Goal: Transaction & Acquisition: Book appointment/travel/reservation

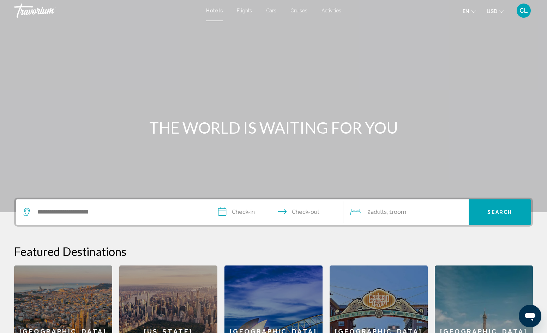
click at [464, 11] on span "en" at bounding box center [466, 11] width 7 height 6
click at [461, 42] on button "Français" at bounding box center [454, 46] width 33 height 9
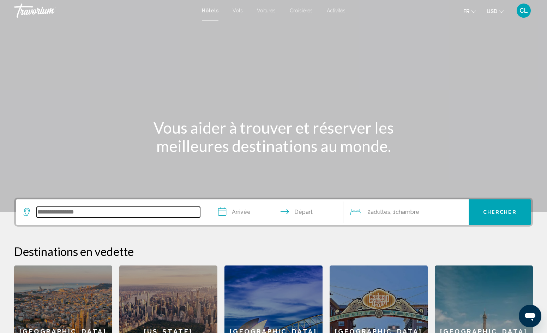
click at [125, 212] on input "Search widget" at bounding box center [119, 212] width 164 height 11
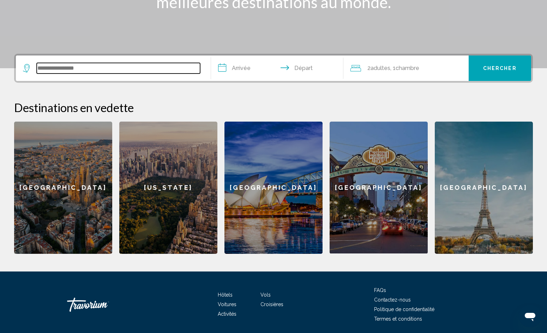
scroll to position [169, 0]
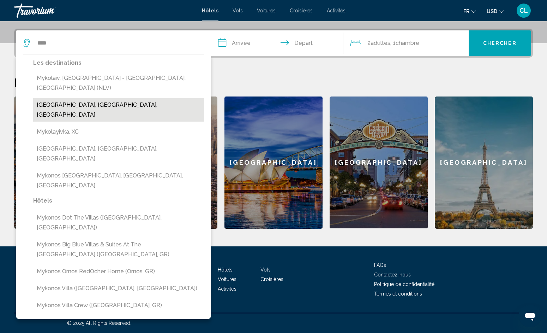
click at [126, 98] on button "Mykonos Island, Cyclades Islands, Greece" at bounding box center [118, 109] width 171 height 23
type input "**********"
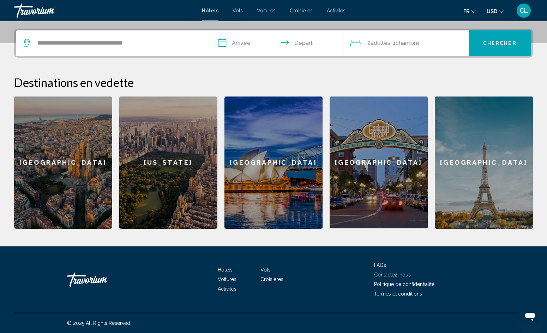
click at [381, 41] on span "Adultes" at bounding box center [381, 43] width 20 height 7
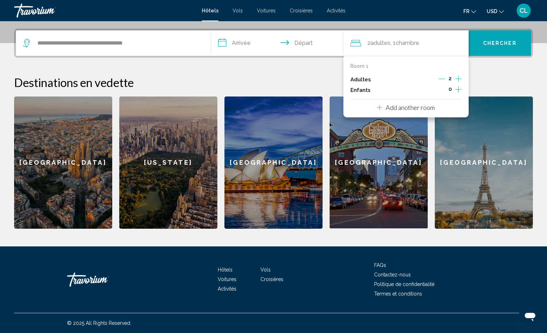
click at [458, 89] on icon "Increment children" at bounding box center [459, 89] width 6 height 8
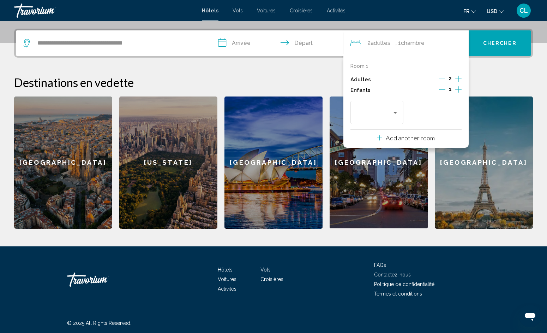
click at [458, 89] on icon "Increment children" at bounding box center [459, 89] width 6 height 8
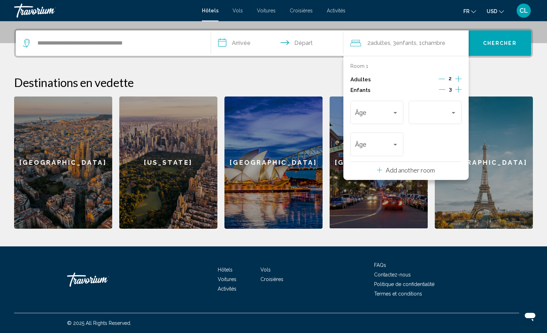
click at [458, 89] on icon "Increment children" at bounding box center [459, 89] width 6 height 8
click at [485, 44] on span "Chercher" at bounding box center [501, 44] width 34 height 6
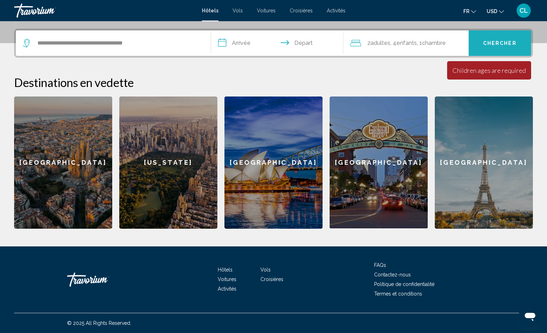
click at [488, 42] on span "Chercher" at bounding box center [501, 44] width 34 height 6
click at [422, 41] on span ", 1 Chambre pièces" at bounding box center [431, 43] width 29 height 10
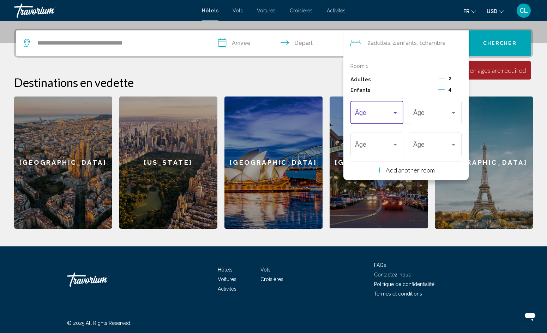
click at [388, 114] on span "Travelers: 2 adults, 4 children" at bounding box center [373, 114] width 37 height 7
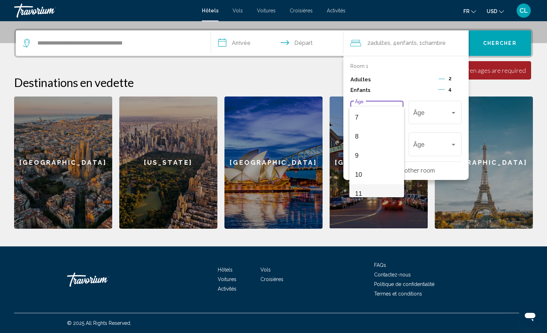
click at [375, 187] on span "11" at bounding box center [376, 193] width 43 height 19
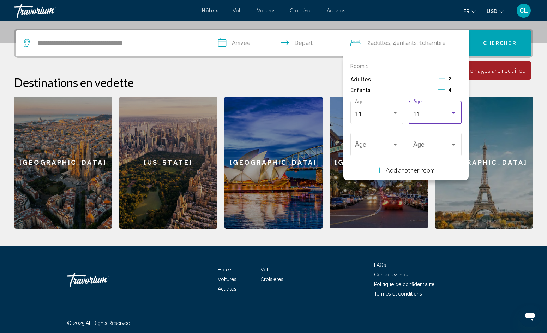
scroll to position [138, 0]
click at [439, 117] on div "11" at bounding box center [432, 114] width 37 height 7
click at [428, 131] on span "6" at bounding box center [435, 130] width 43 height 19
click at [393, 147] on div "Travelers: 2 adults, 4 children" at bounding box center [395, 145] width 6 height 6
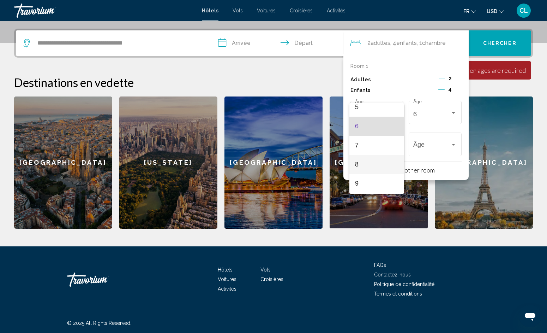
scroll to position [102, 0]
click at [384, 183] on span "9" at bounding box center [376, 182] width 43 height 19
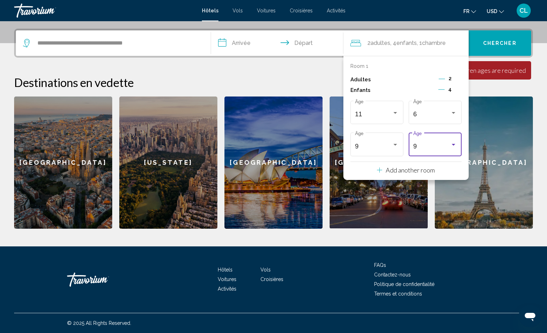
click at [431, 146] on div "9" at bounding box center [432, 146] width 37 height 7
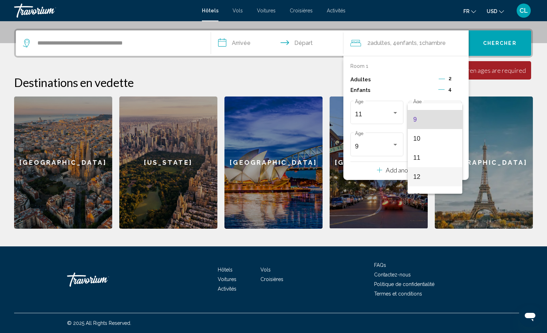
scroll to position [182, 0]
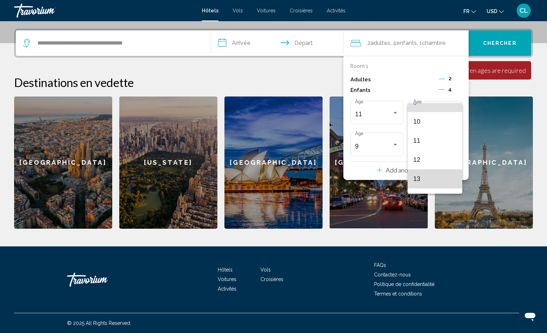
click at [431, 178] on span "13" at bounding box center [435, 178] width 43 height 19
click at [515, 33] on button "Chercher" at bounding box center [500, 42] width 63 height 25
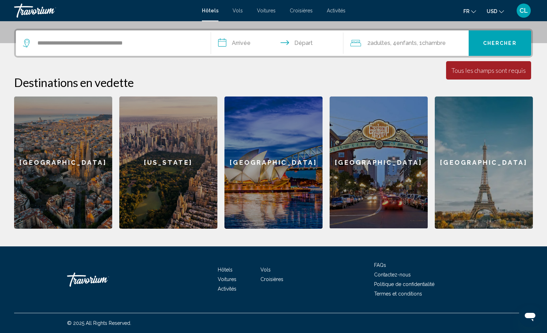
click at [240, 45] on input "**********" at bounding box center [278, 44] width 135 height 28
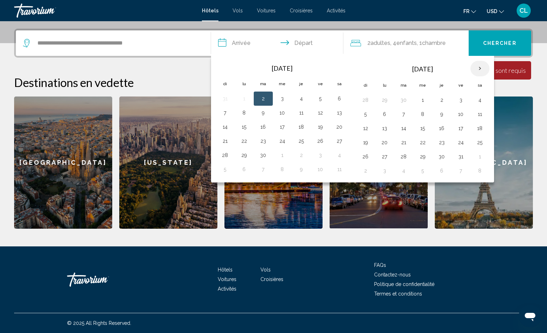
click at [479, 69] on th "Next month" at bounding box center [480, 69] width 19 height 16
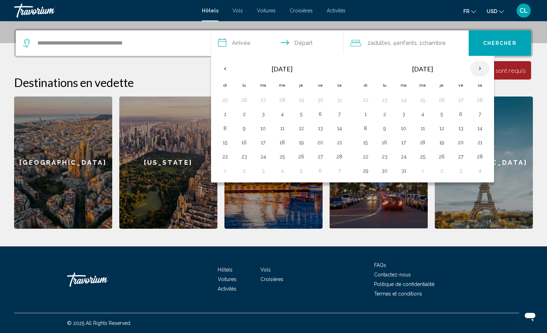
click at [479, 69] on th "Next month" at bounding box center [480, 69] width 19 height 16
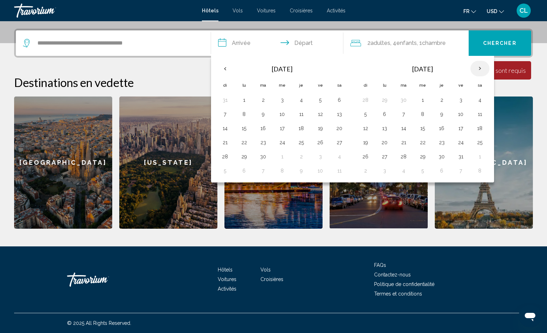
click at [480, 71] on th "Next month" at bounding box center [480, 69] width 19 height 16
click at [319, 157] on button "31" at bounding box center [320, 157] width 11 height 10
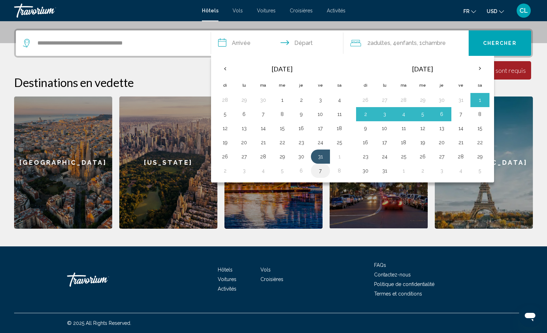
click at [322, 170] on button "7" at bounding box center [320, 171] width 11 height 10
type input "**********"
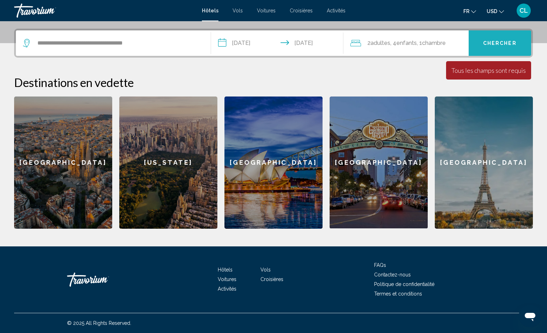
click at [493, 44] on span "Chercher" at bounding box center [501, 44] width 34 height 6
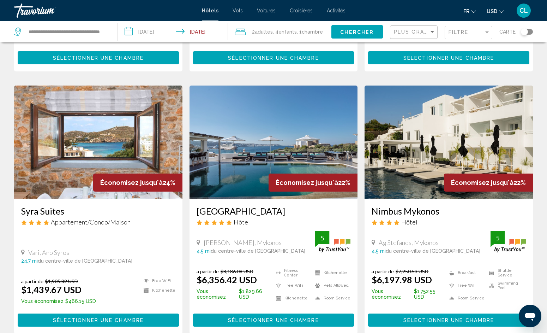
scroll to position [807, 0]
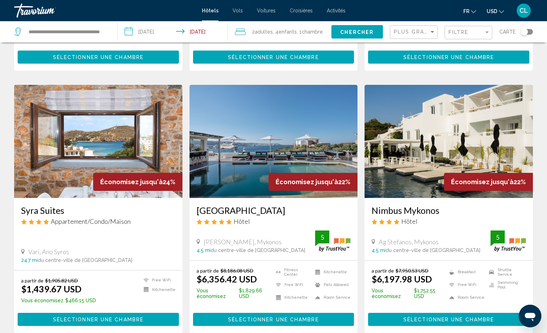
click at [78, 141] on img "Main content" at bounding box center [98, 141] width 168 height 113
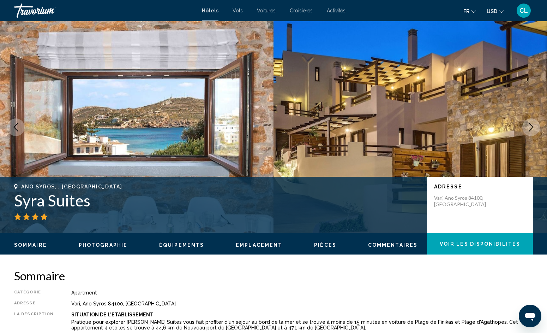
click at [125, 245] on span "Photographie" at bounding box center [103, 245] width 49 height 6
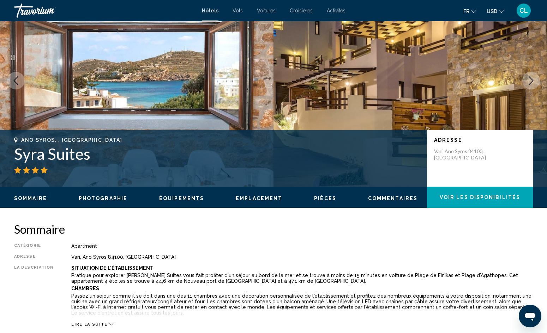
scroll to position [70, 0]
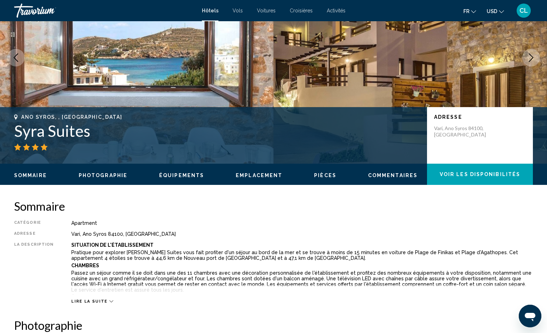
click at [120, 174] on span "Photographie" at bounding box center [103, 175] width 49 height 6
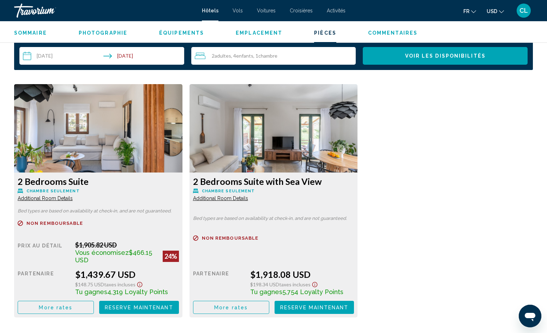
scroll to position [917, 0]
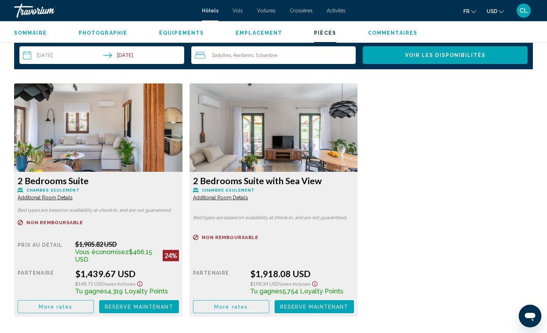
click at [126, 185] on h3 "2 Bedrooms Suite" at bounding box center [98, 180] width 161 height 11
click at [58, 151] on img "Main content" at bounding box center [98, 127] width 168 height 88
click at [107, 195] on div "2 Bedrooms Suite Chambre seulement Additional Room Details" at bounding box center [98, 187] width 161 height 25
click at [60, 158] on img "Main content" at bounding box center [98, 127] width 168 height 88
click at [63, 182] on h3 "2 Bedrooms Suite" at bounding box center [98, 180] width 161 height 11
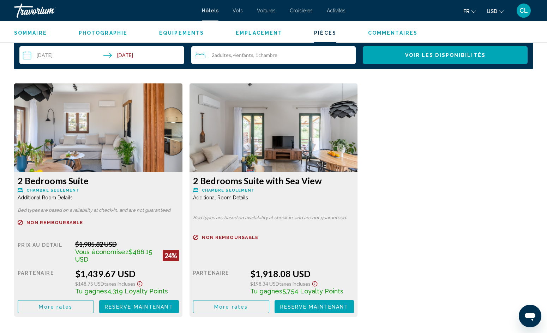
click at [52, 190] on span "Chambre seulement" at bounding box center [52, 190] width 53 height 5
click at [119, 217] on div "2 Bedrooms Suite Chambre seulement Additional Room Details Bed types are based …" at bounding box center [98, 244] width 168 height 145
click at [108, 264] on div "Prix au détail $1,905.82 USD Vous économisez $466.15 USD 24% quand vous échange…" at bounding box center [98, 276] width 161 height 73
click at [145, 265] on div "Prix au détail $1,905.82 USD Vous économisez $466.15 USD 24% quand vous échange…" at bounding box center [98, 276] width 161 height 73
click at [161, 223] on p "Non remboursable" at bounding box center [98, 222] width 161 height 5
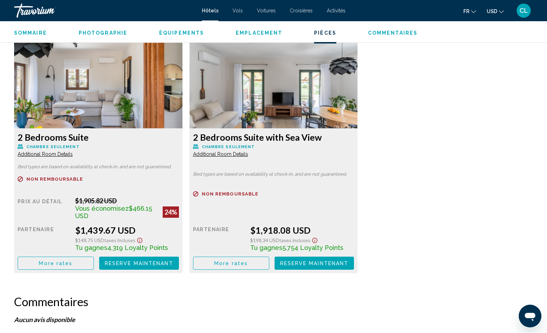
scroll to position [962, 0]
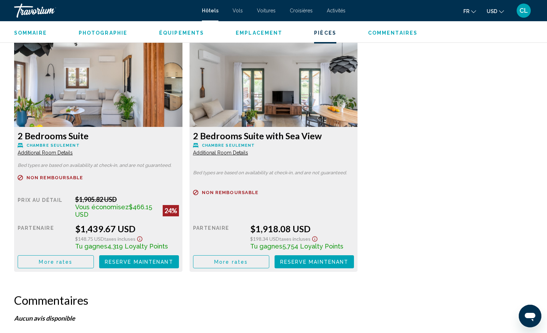
click at [128, 262] on span "Reserve maintenant" at bounding box center [139, 262] width 69 height 6
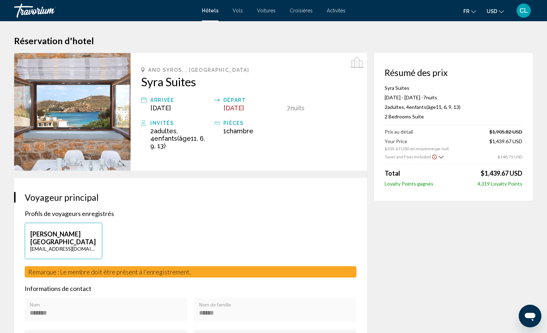
click at [235, 11] on span "Vols" at bounding box center [238, 11] width 10 height 6
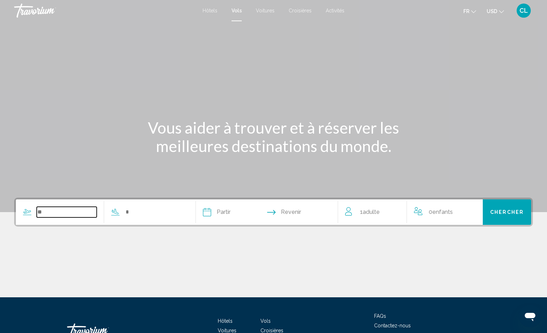
click at [69, 211] on input "Search widget" at bounding box center [67, 212] width 60 height 11
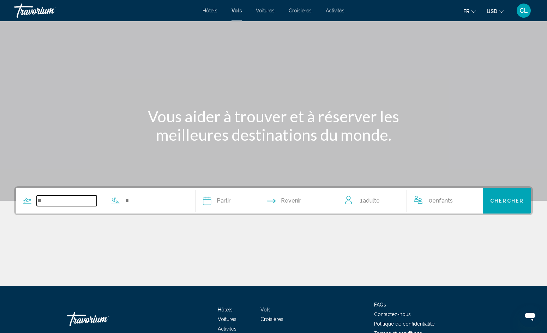
scroll to position [51, 0]
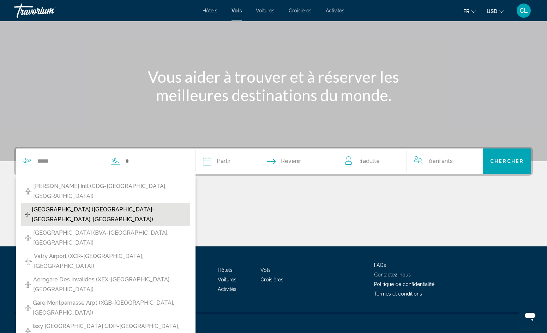
click at [96, 204] on span "Orly Airport (ORY-Paris, France)" at bounding box center [109, 214] width 155 height 20
type input "**********"
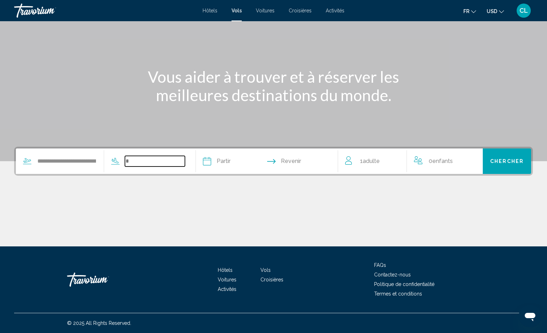
click at [167, 163] on input "Search widget" at bounding box center [155, 161] width 60 height 11
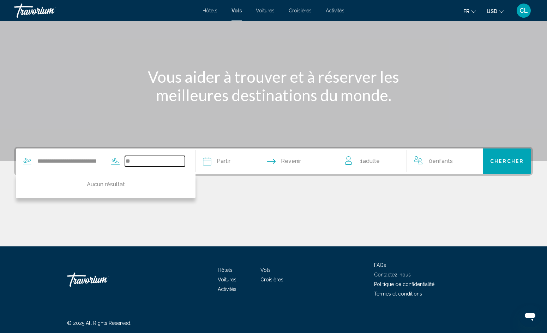
type input "*"
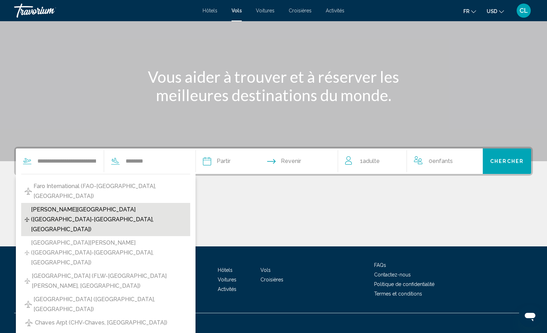
drag, startPoint x: 167, startPoint y: 172, endPoint x: 121, endPoint y: 200, distance: 53.4
click at [121, 204] on span "Francisco de Sa Carneiro Airport (OPO-Porto, Portugal)" at bounding box center [109, 219] width 156 height 30
type input "**********"
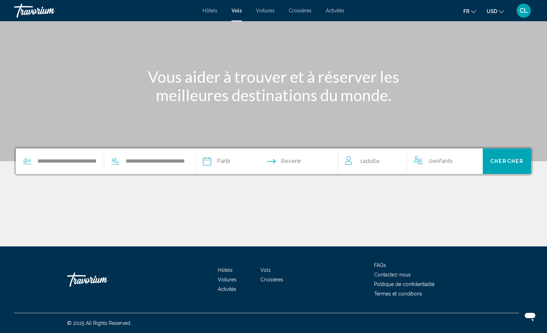
click at [242, 162] on input "Depart date" at bounding box center [236, 162] width 70 height 28
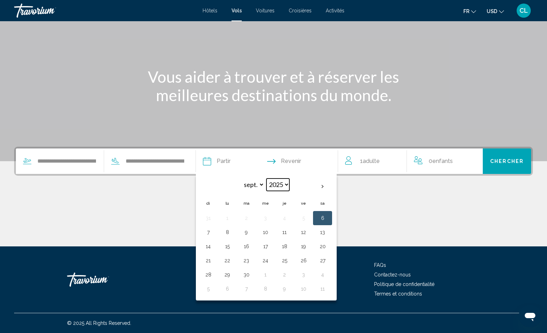
select select "****"
click at [382, 162] on div "1 Adulte Adultes" at bounding box center [375, 161] width 61 height 10
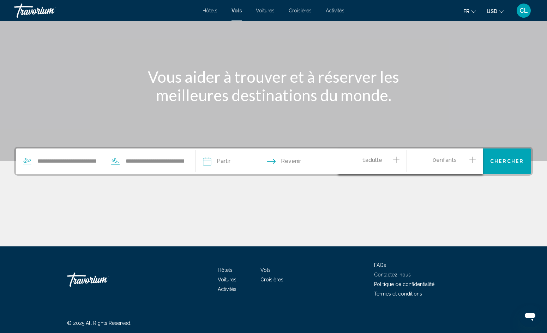
click at [398, 159] on icon "Increment adults" at bounding box center [396, 159] width 6 height 6
click at [492, 160] on span "Chercher" at bounding box center [508, 162] width 34 height 6
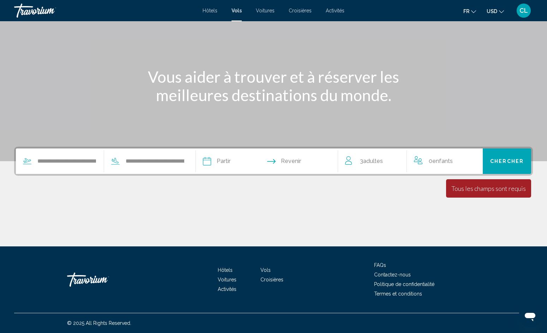
click at [301, 159] on span "Revenir" at bounding box center [291, 161] width 20 height 10
click at [252, 159] on input "Depart date" at bounding box center [236, 162] width 70 height 28
select select "*"
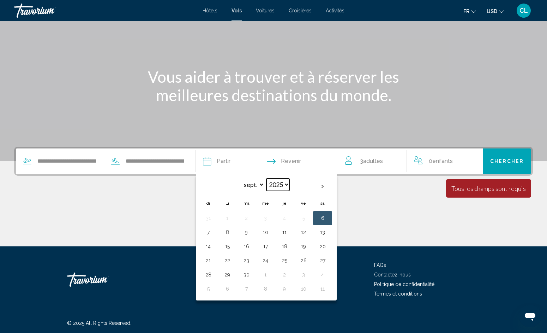
select select "****"
select select "*"
click at [275, 258] on td "18" at bounding box center [265, 260] width 19 height 14
click at [328, 260] on button "21" at bounding box center [322, 260] width 11 height 10
type input "**********"
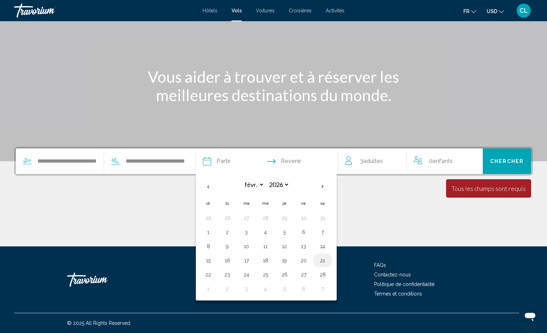
select select "*"
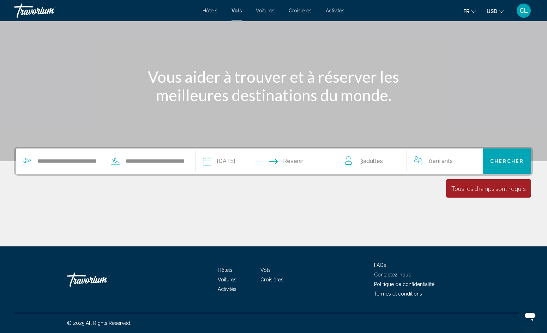
click at [296, 159] on input "Return date" at bounding box center [306, 162] width 70 height 28
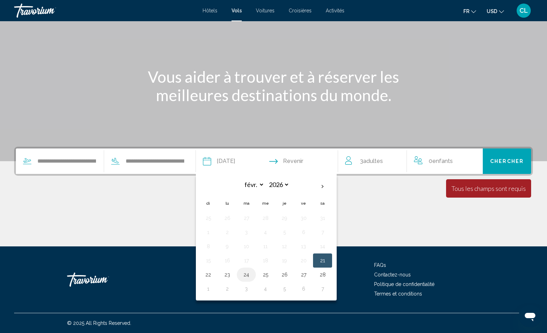
click at [256, 274] on td "24" at bounding box center [246, 274] width 19 height 14
click at [375, 203] on div "Main content" at bounding box center [273, 219] width 519 height 53
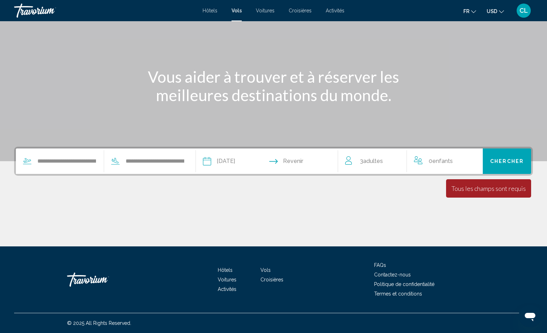
click at [305, 162] on input "Return date" at bounding box center [306, 162] width 70 height 28
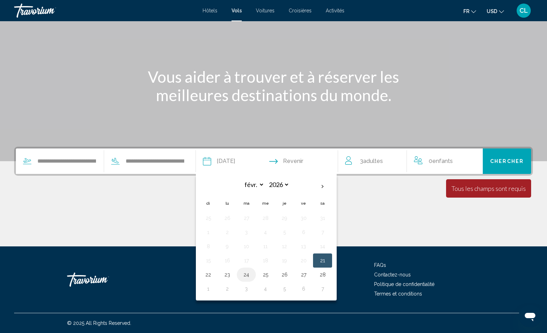
click at [252, 275] on button "24" at bounding box center [246, 274] width 11 height 10
type input "**********"
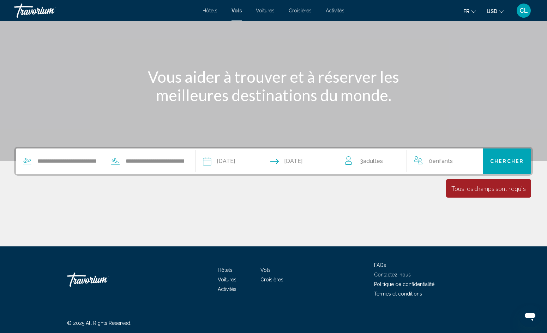
click at [474, 179] on div "Tous les champs sont requis Children ages are required" at bounding box center [488, 188] width 85 height 18
click at [497, 165] on button "Chercher" at bounding box center [507, 160] width 48 height 25
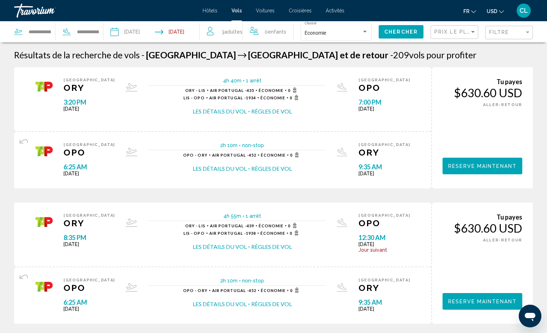
click at [330, 13] on span "Activités" at bounding box center [335, 11] width 19 height 6
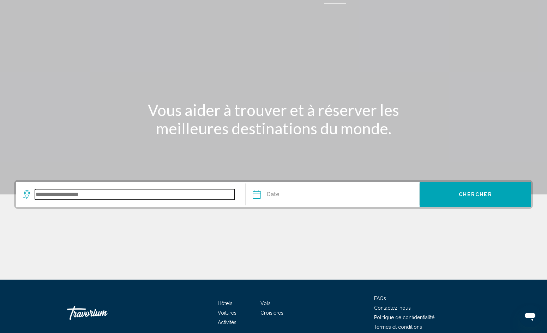
click at [154, 197] on input "Search widget" at bounding box center [135, 194] width 200 height 11
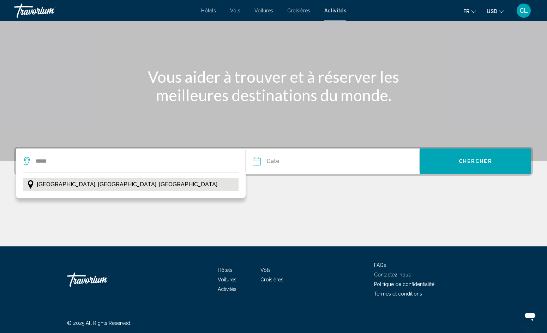
click at [101, 182] on span "Paris, Île-de-France, France" at bounding box center [127, 184] width 181 height 10
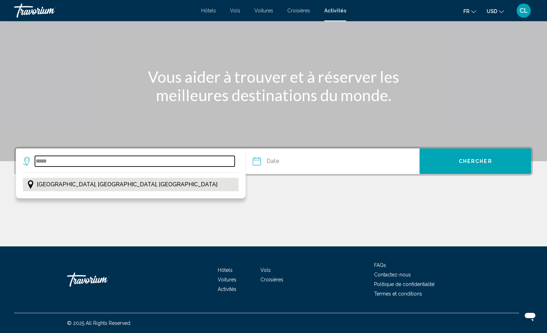
type input "**********"
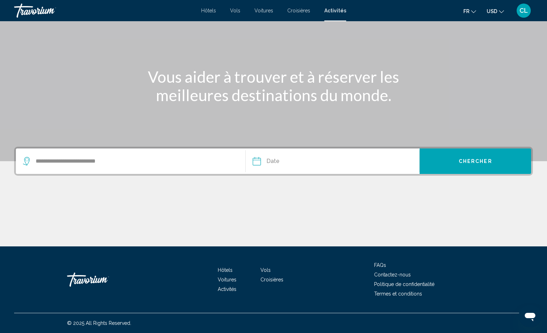
click at [295, 163] on input "Date" at bounding box center [294, 162] width 86 height 28
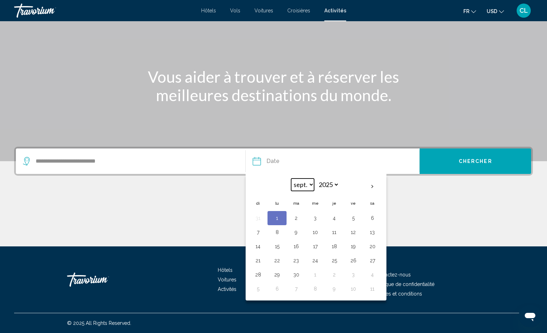
select select "*"
click at [333, 261] on button "23" at bounding box center [334, 260] width 11 height 10
type input "**********"
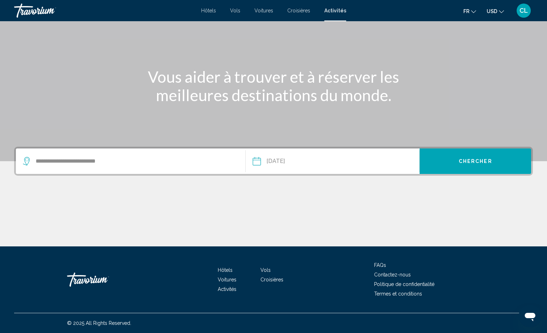
click at [457, 166] on button "Chercher" at bounding box center [476, 160] width 112 height 25
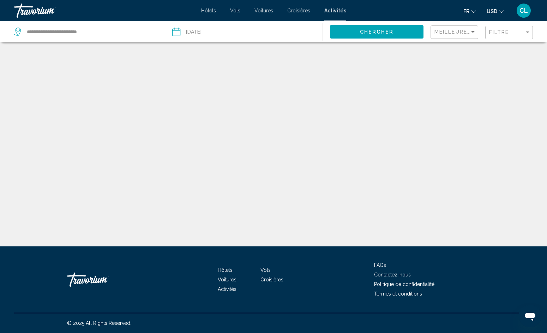
click at [382, 29] on span "Chercher" at bounding box center [377, 32] width 34 height 6
click at [209, 30] on input "Date: Oct 23, 2025" at bounding box center [210, 32] width 78 height 23
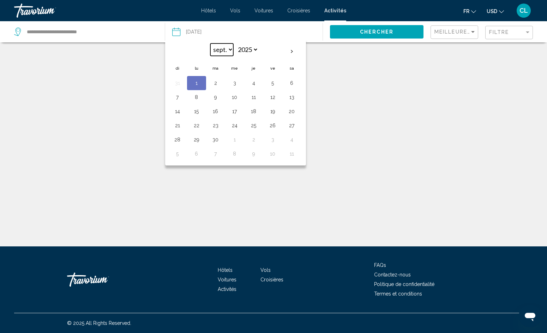
select select "*"
click at [191, 124] on button "20" at bounding box center [196, 125] width 11 height 10
type input "**********"
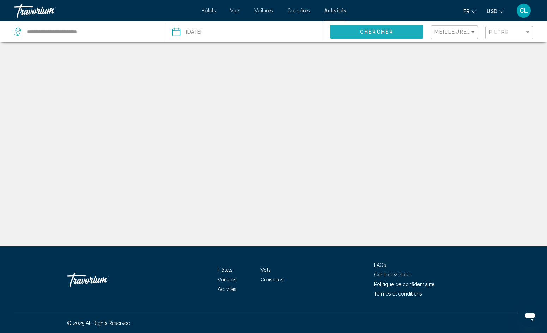
click at [385, 31] on span "Chercher" at bounding box center [377, 32] width 34 height 6
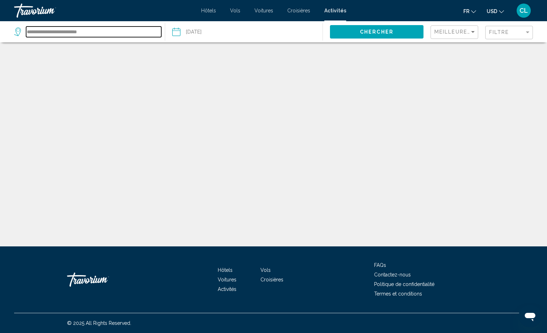
click at [101, 30] on input "**********" at bounding box center [93, 31] width 135 height 11
click at [209, 31] on input "**********" at bounding box center [210, 32] width 78 height 23
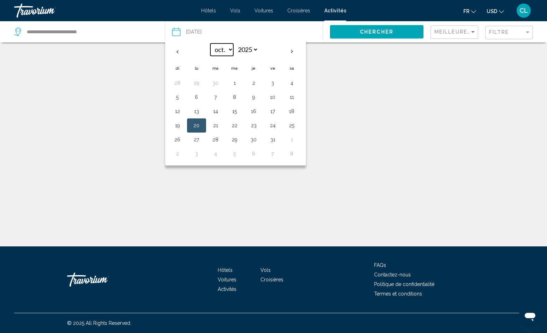
select select "**"
click at [201, 124] on button "22" at bounding box center [196, 125] width 11 height 10
type input "**********"
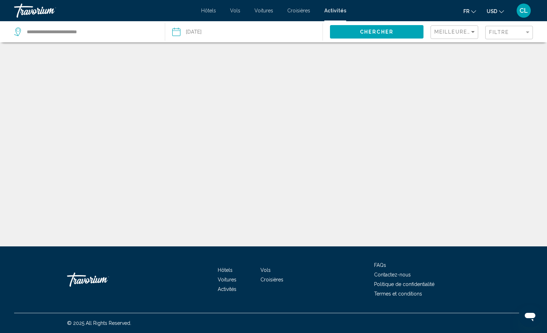
click at [361, 33] on span "Chercher" at bounding box center [377, 32] width 34 height 6
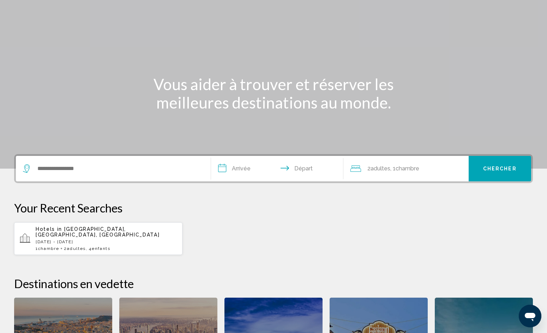
scroll to position [4, 0]
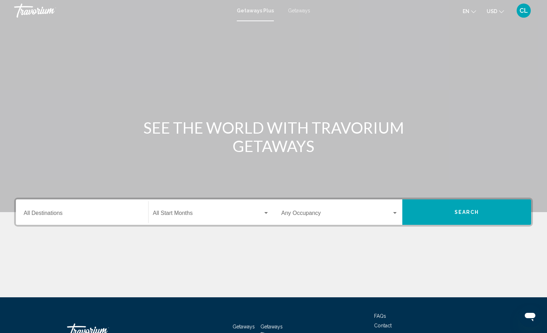
click at [464, 9] on span "en" at bounding box center [466, 11] width 7 height 6
click at [461, 45] on button "Français" at bounding box center [454, 46] width 33 height 9
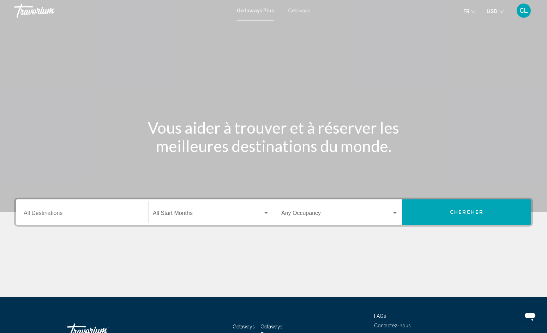
click at [47, 209] on div "Destination All Destinations" at bounding box center [82, 212] width 117 height 22
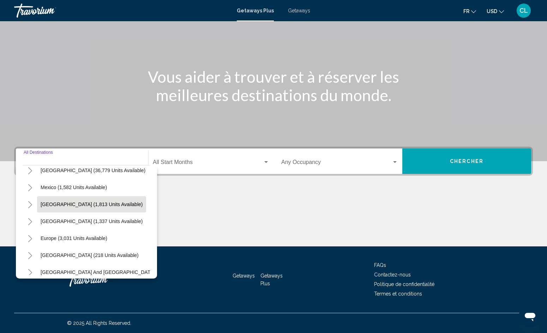
scroll to position [26, 0]
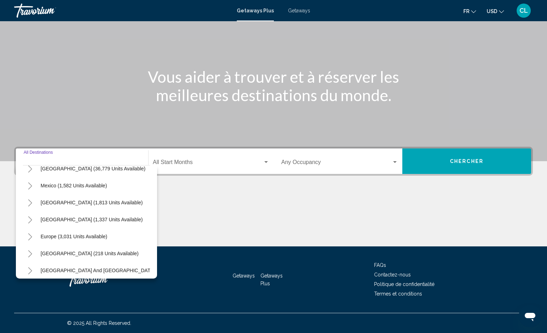
click at [46, 236] on span "Europe (3,031 units available)" at bounding box center [74, 236] width 67 height 6
type input "**********"
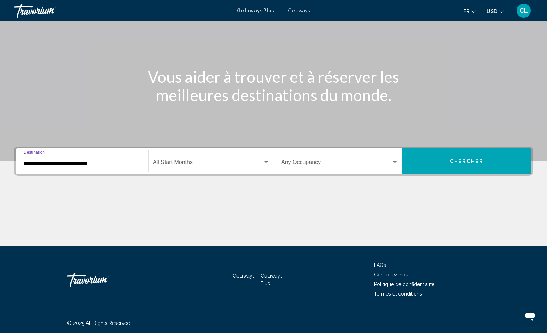
click at [186, 160] on span "Search widget" at bounding box center [208, 163] width 110 height 6
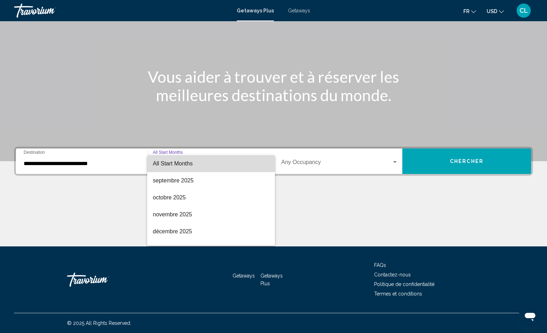
click at [184, 162] on span "All Start Months" at bounding box center [173, 163] width 40 height 6
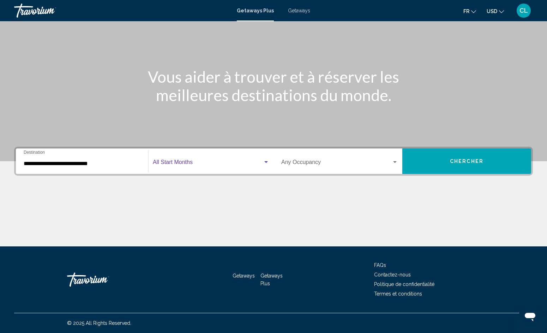
click at [301, 162] on span "Search widget" at bounding box center [336, 163] width 111 height 6
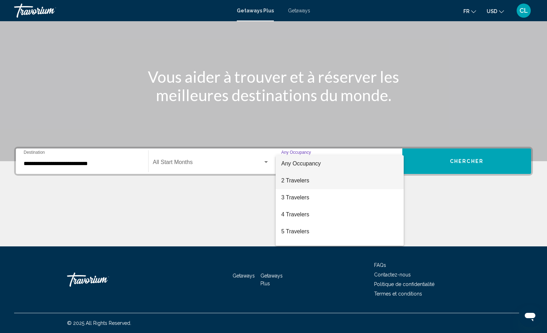
click at [299, 181] on span "2 Travelers" at bounding box center [339, 180] width 117 height 17
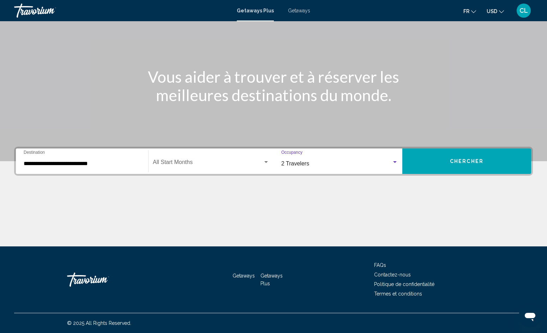
click at [449, 162] on button "Chercher" at bounding box center [467, 160] width 129 height 25
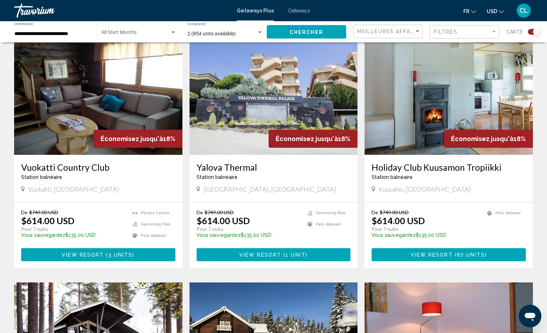
scroll to position [252, 0]
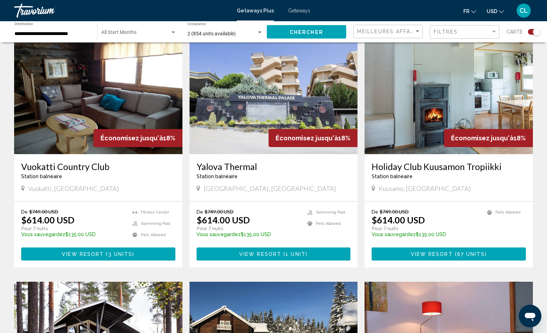
click at [359, 236] on app-exchanges-search-item "Économisez jusqu'à 18% Yalova Thermal Station balnéaire - Ceci est une station …" at bounding box center [274, 154] width 176 height 226
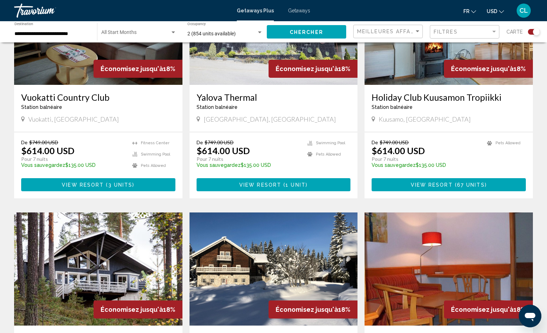
click at [360, 242] on app-exchanges-search-item "Économisez jusqu'à 18% Lomakyla Onnenvirta Station balnéaire - Ceci est une sta…" at bounding box center [274, 325] width 176 height 226
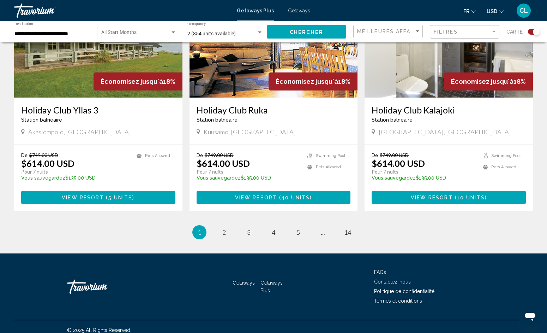
scroll to position [1038, 0]
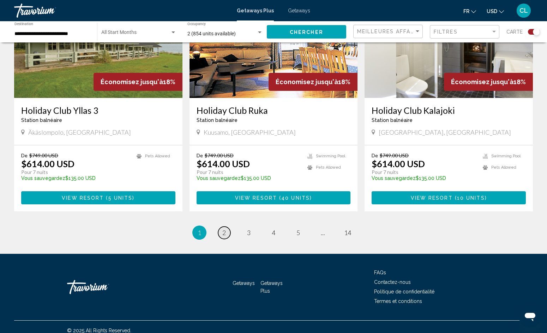
click at [227, 226] on link "page 2" at bounding box center [224, 232] width 12 height 12
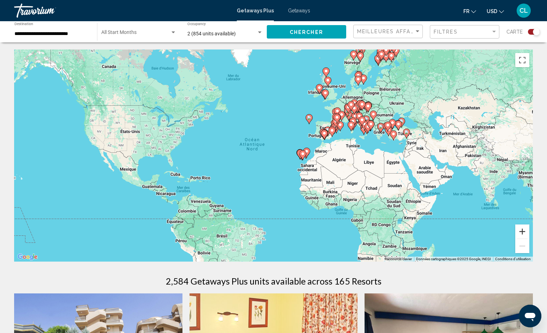
click at [524, 230] on button "Zoom avant" at bounding box center [523, 231] width 14 height 14
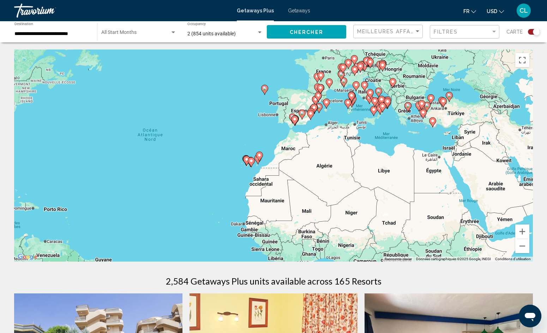
drag, startPoint x: 424, startPoint y: 118, endPoint x: 343, endPoint y: 120, distance: 81.6
click at [343, 120] on div "Pour activer le glissement avec le clavier, appuyez sur Alt+Entrée. Une fois ce…" at bounding box center [273, 155] width 519 height 212
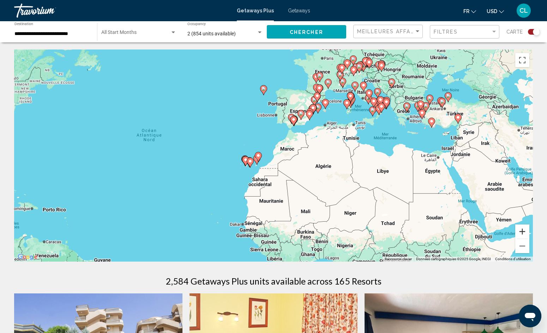
click at [526, 229] on button "Zoom avant" at bounding box center [523, 231] width 14 height 14
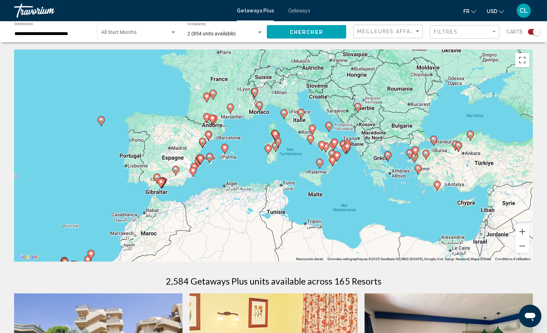
drag, startPoint x: 433, startPoint y: 85, endPoint x: 280, endPoint y: 175, distance: 178.1
click at [280, 175] on div "Pour activer le glissement avec le clavier, appuyez sur Alt+Entrée. Une fois ce…" at bounding box center [273, 155] width 519 height 212
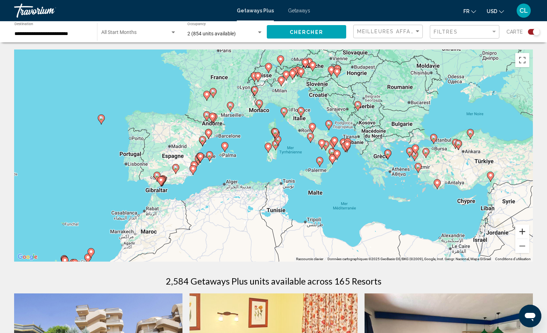
click at [522, 230] on button "Zoom avant" at bounding box center [523, 231] width 14 height 14
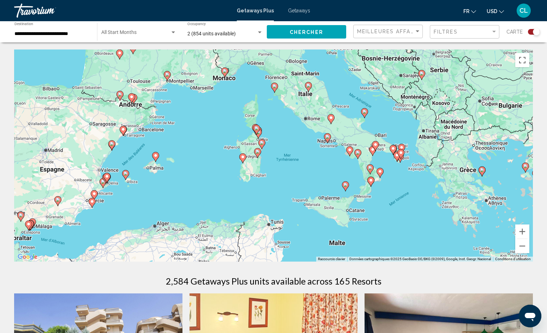
drag, startPoint x: 335, startPoint y: 148, endPoint x: 315, endPoint y: 161, distance: 23.7
click at [315, 161] on div "Pour activer le glissement avec le clavier, appuyez sur Alt+Entrée. Une fois ce…" at bounding box center [273, 155] width 519 height 212
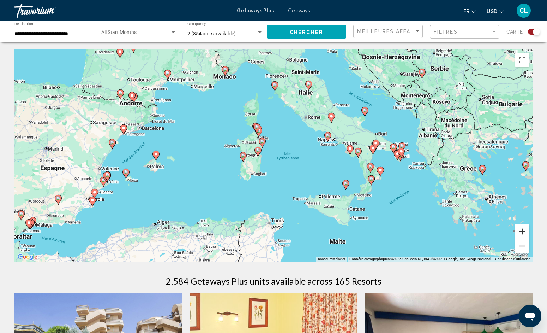
click at [520, 231] on button "Zoom avant" at bounding box center [523, 231] width 14 height 14
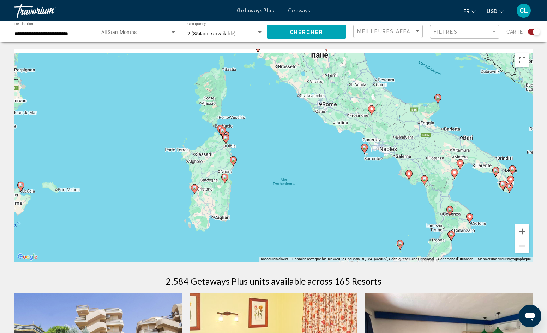
drag, startPoint x: 375, startPoint y: 159, endPoint x: 357, endPoint y: 180, distance: 28.1
click at [357, 182] on div "Pour activer le glissement avec le clavier, appuyez sur Alt+Entrée. Une fois ce…" at bounding box center [273, 155] width 519 height 212
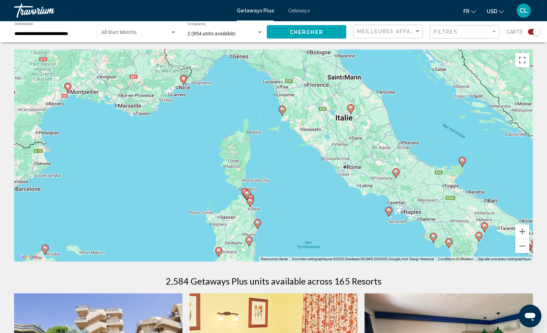
drag, startPoint x: 314, startPoint y: 108, endPoint x: 340, endPoint y: 170, distance: 66.8
click at [340, 170] on div "Pour activer le glissement avec le clavier, appuyez sur Alt+Entrée. Une fois ce…" at bounding box center [273, 155] width 519 height 212
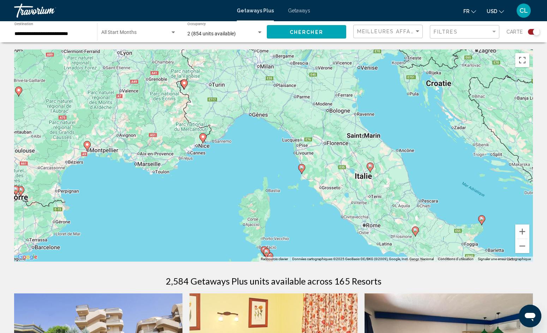
drag, startPoint x: 263, startPoint y: 113, endPoint x: 279, endPoint y: 165, distance: 54.5
click at [279, 165] on div "Pour activer le glissement avec le clavier, appuyez sur Alt+Entrée. Une fois ce…" at bounding box center [273, 155] width 519 height 212
click at [71, 33] on input "**********" at bounding box center [52, 34] width 76 height 6
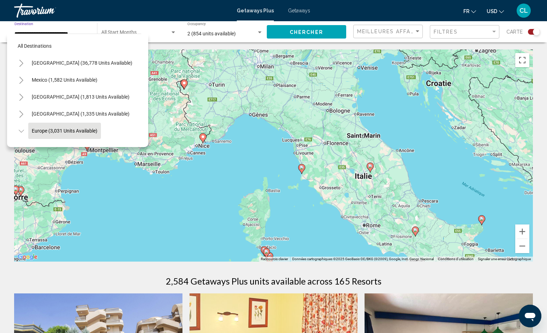
scroll to position [42, 0]
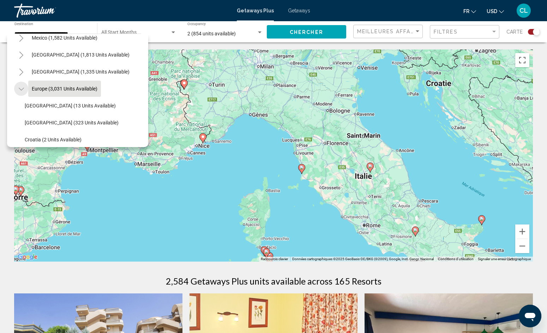
click at [24, 89] on button "Toggle Europe (3,031 units available)" at bounding box center [21, 89] width 14 height 14
click at [381, 30] on span "Meilleures affaires" at bounding box center [390, 32] width 67 height 6
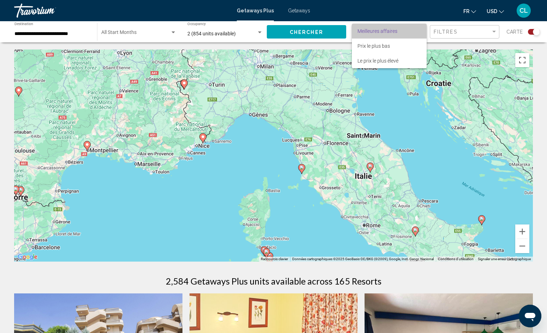
click at [380, 30] on span "Meilleures affaires" at bounding box center [378, 31] width 40 height 6
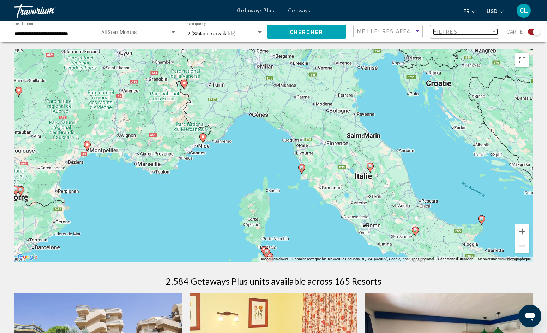
click at [456, 33] on span "Filtres" at bounding box center [446, 32] width 24 height 6
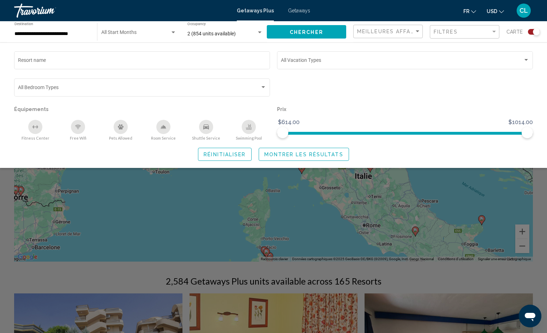
click at [408, 12] on div "fr English Español Français Italiano Português русский USD USD ($) MXN (Mex$) C…" at bounding box center [426, 10] width 216 height 15
click at [443, 35] on div "Filtres" at bounding box center [466, 31] width 64 height 13
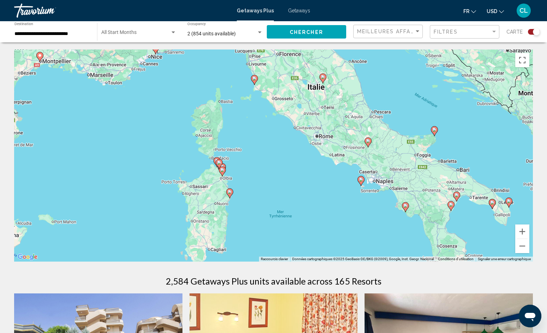
drag, startPoint x: 389, startPoint y: 184, endPoint x: 335, endPoint y: 82, distance: 115.2
click at [335, 84] on div "Pour activer le glissement avec le clavier, appuyez sur Alt+Entrée. Une fois ce…" at bounding box center [273, 155] width 519 height 212
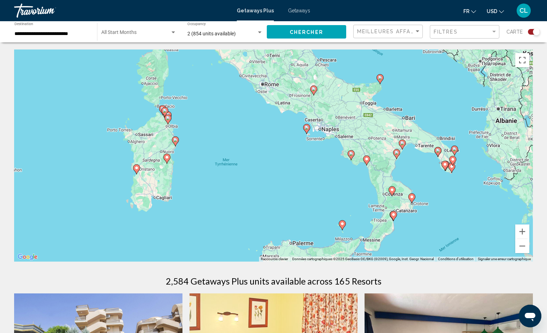
drag, startPoint x: 402, startPoint y: 134, endPoint x: 340, endPoint y: 84, distance: 79.7
click at [340, 85] on div "Pour activer le glissement avec le clavier, appuyez sur Alt+Entrée. Une fois ce…" at bounding box center [273, 155] width 519 height 212
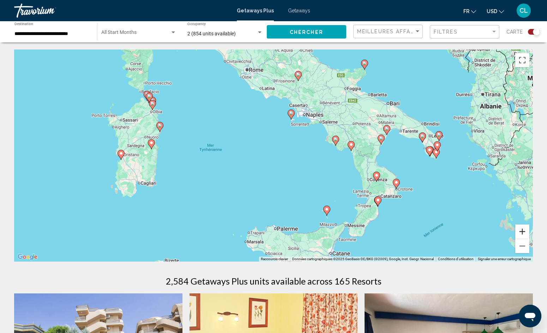
click at [527, 230] on button "Zoom avant" at bounding box center [523, 231] width 14 height 14
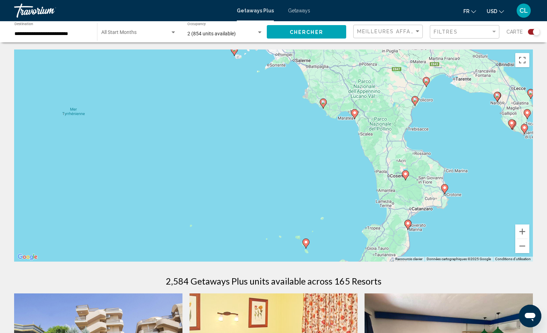
drag, startPoint x: 465, startPoint y: 202, endPoint x: 386, endPoint y: 173, distance: 84.6
click at [386, 173] on div "Pour activer le glissement avec le clavier, appuyez sur Alt+Entrée. Une fois ce…" at bounding box center [273, 155] width 519 height 212
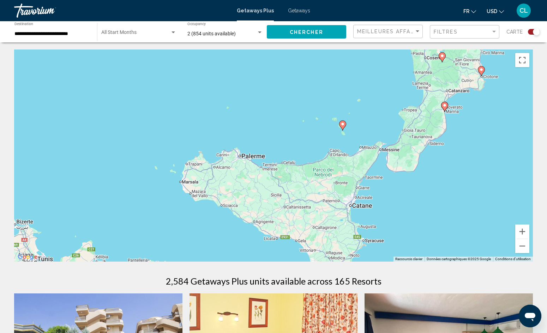
drag, startPoint x: 364, startPoint y: 191, endPoint x: 409, endPoint y: 76, distance: 122.8
click at [410, 77] on div "Pour activer le glissement avec le clavier, appuyez sur Alt+Entrée. Une fois ce…" at bounding box center [273, 155] width 519 height 212
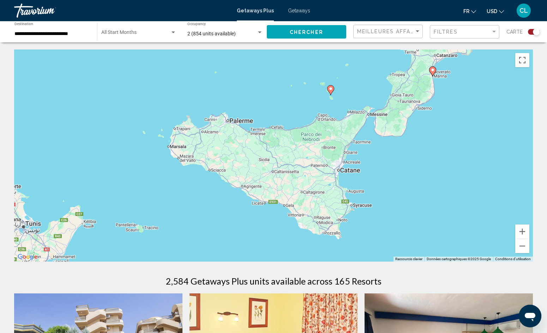
drag, startPoint x: 397, startPoint y: 101, endPoint x: 301, endPoint y: 201, distance: 138.4
click at [301, 201] on div "Pour activer le glissement avec le clavier, appuyez sur Alt+Entrée. Une fois ce…" at bounding box center [273, 155] width 519 height 212
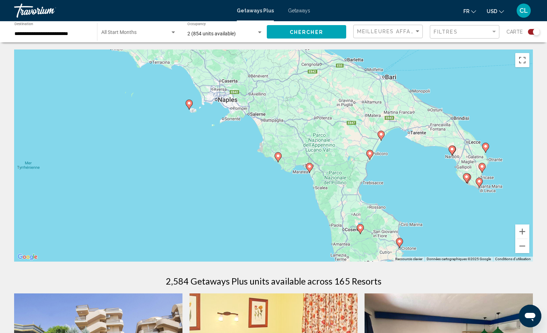
drag, startPoint x: 374, startPoint y: 132, endPoint x: 405, endPoint y: 172, distance: 50.8
click at [405, 174] on div "Pour activer le glissement avec le clavier, appuyez sur Alt+Entrée. Une fois ce…" at bounding box center [273, 155] width 519 height 212
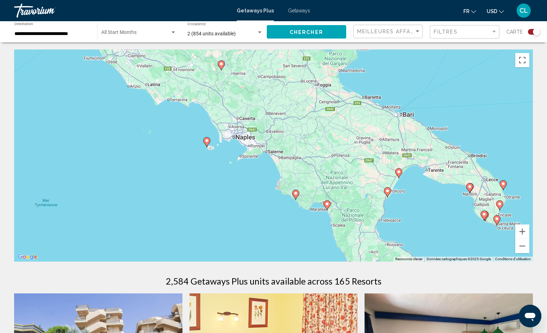
drag, startPoint x: 284, startPoint y: 85, endPoint x: 312, endPoint y: 137, distance: 59.3
click at [312, 137] on div "Pour activer le glissement avec le clavier, appuyez sur Alt+Entrée. Une fois ce…" at bounding box center [273, 155] width 519 height 212
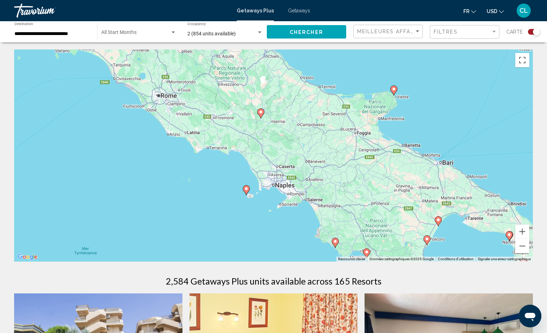
drag, startPoint x: 296, startPoint y: 106, endPoint x: 340, endPoint y: 165, distance: 73.9
click at [340, 165] on div "Pour activer le glissement avec le clavier, appuyez sur Alt+Entrée. Une fois ce…" at bounding box center [273, 155] width 519 height 212
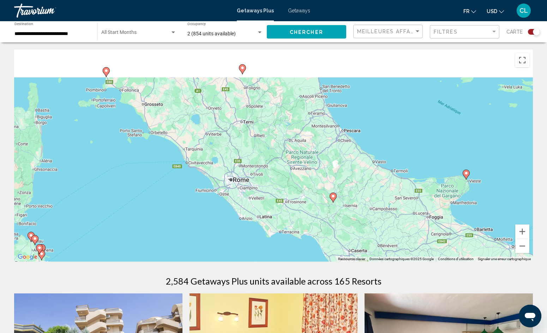
drag, startPoint x: 278, startPoint y: 130, endPoint x: 327, endPoint y: 176, distance: 67.5
click at [327, 176] on div "Pour activer le glissement avec le clavier, appuyez sur Alt+Entrée. Une fois ce…" at bounding box center [273, 155] width 519 height 212
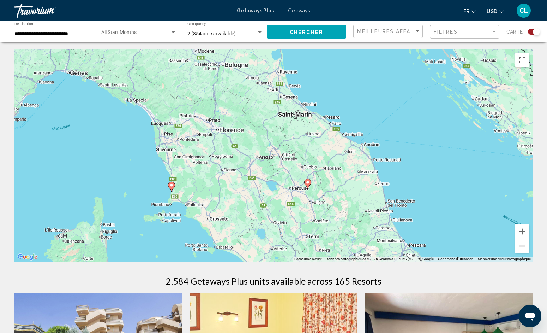
drag, startPoint x: 299, startPoint y: 139, endPoint x: 317, endPoint y: 210, distance: 73.3
click at [317, 211] on div "Pour activer le glissement avec le clavier, appuyez sur Alt+Entrée. Une fois ce…" at bounding box center [273, 155] width 519 height 212
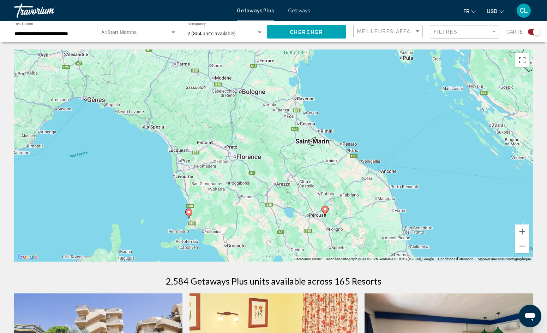
drag, startPoint x: 264, startPoint y: 127, endPoint x: 296, endPoint y: 203, distance: 83.0
click at [296, 203] on div "Pour activer le glissement avec le clavier, appuyez sur Alt+Entrée. Une fois ce…" at bounding box center [273, 155] width 519 height 212
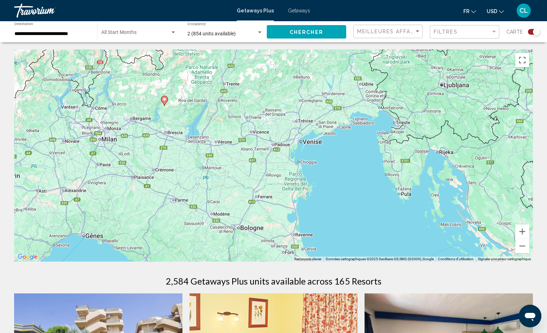
drag, startPoint x: 262, startPoint y: 146, endPoint x: 245, endPoint y: 218, distance: 74.7
click at [245, 218] on div "Pour activer le glissement avec le clavier, appuyez sur Alt+Entrée. Une fois ce…" at bounding box center [273, 155] width 519 height 212
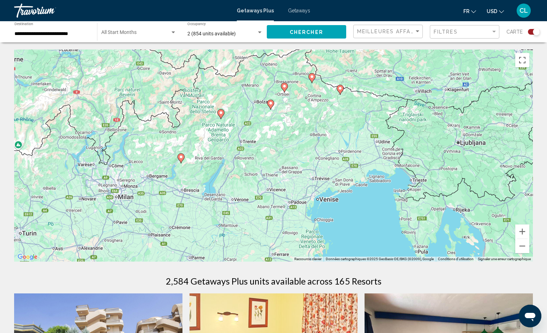
drag, startPoint x: 192, startPoint y: 124, endPoint x: 210, endPoint y: 183, distance: 62.1
click at [210, 183] on div "Pour activer le glissement avec le clavier, appuyez sur Alt+Entrée. Une fois ce…" at bounding box center [273, 155] width 519 height 212
click at [527, 243] on button "Zoom arrière" at bounding box center [523, 246] width 14 height 14
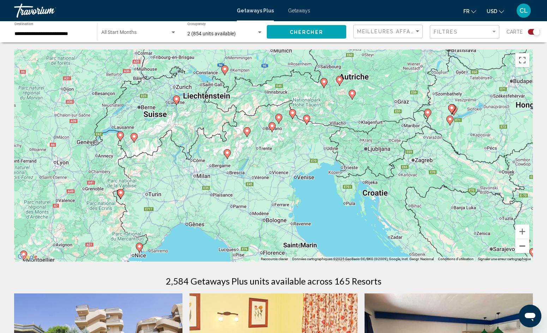
click at [527, 243] on button "Zoom arrière" at bounding box center [523, 246] width 14 height 14
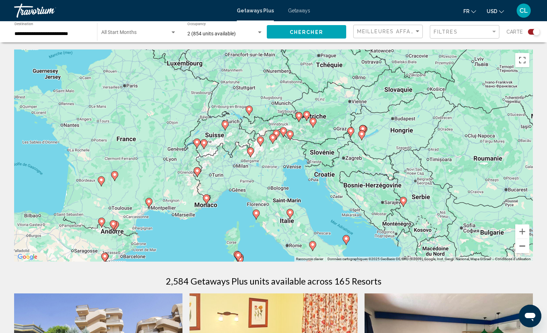
click at [527, 243] on button "Zoom arrière" at bounding box center [523, 246] width 14 height 14
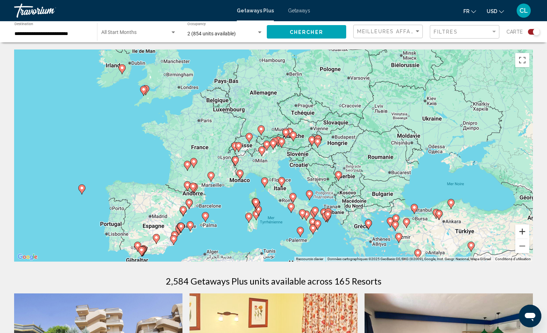
click at [522, 232] on button "Zoom avant" at bounding box center [523, 231] width 14 height 14
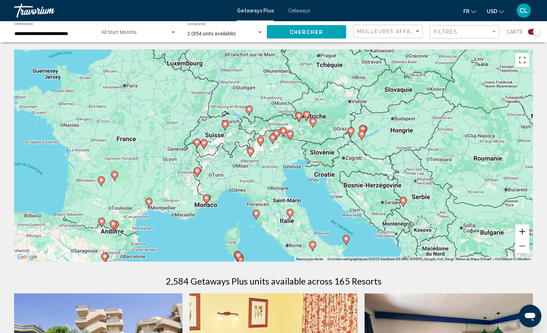
click at [522, 231] on button "Zoom avant" at bounding box center [523, 231] width 14 height 14
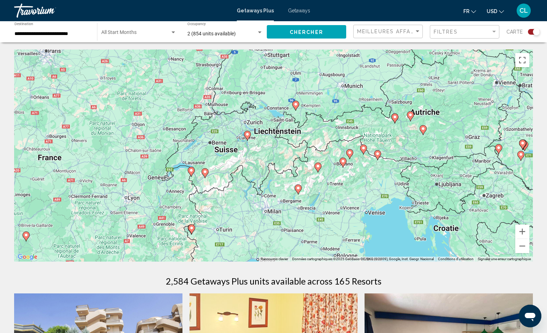
drag, startPoint x: 184, startPoint y: 131, endPoint x: 257, endPoint y: 166, distance: 81.2
click at [257, 167] on div "Pour activer le glissement avec le clavier, appuyez sur Alt+Entrée. Une fois ce…" at bounding box center [273, 155] width 519 height 212
click at [248, 135] on image "Main content" at bounding box center [246, 134] width 4 height 4
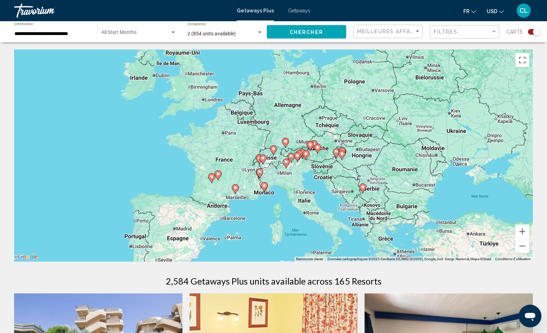
click at [272, 147] on image "Main content" at bounding box center [274, 149] width 4 height 4
type input "**********"
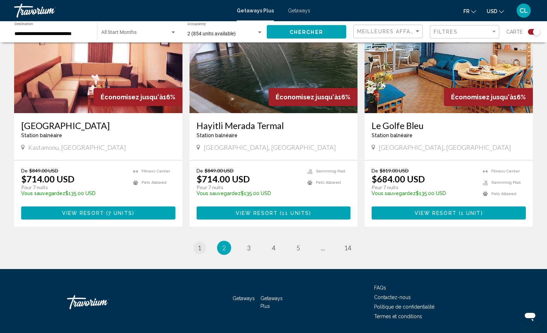
scroll to position [1038, 0]
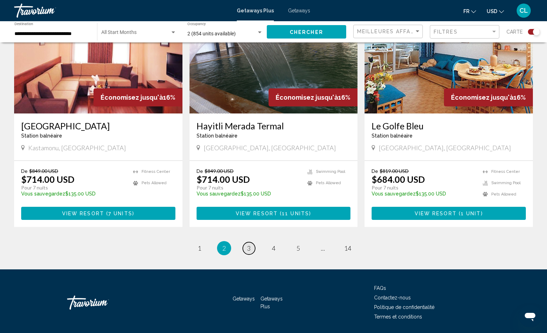
click at [247, 242] on link "page 3" at bounding box center [249, 248] width 12 height 12
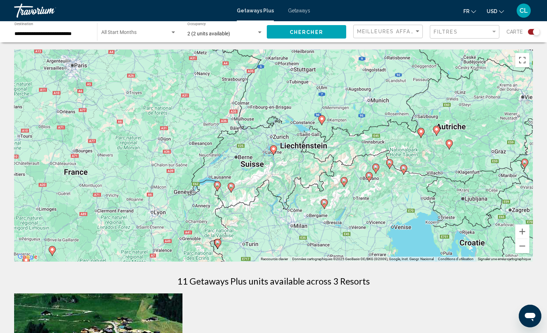
click at [214, 184] on icon "Main content" at bounding box center [217, 186] width 7 height 10
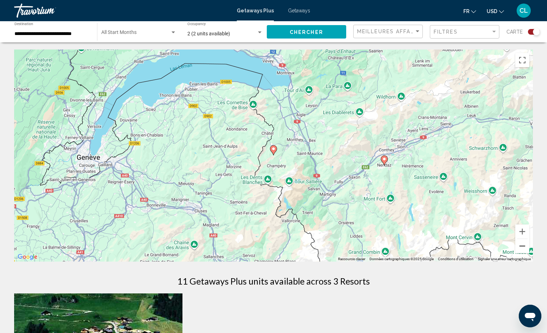
click at [520, 248] on button "Zoom arrière" at bounding box center [523, 246] width 14 height 14
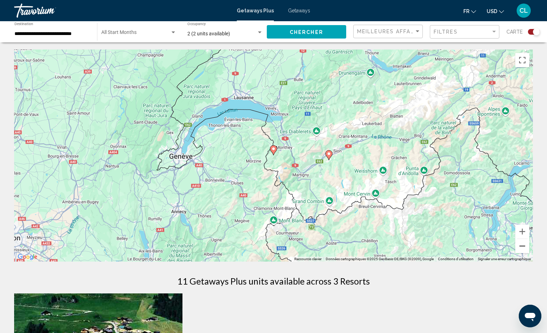
click at [521, 248] on button "Zoom arrière" at bounding box center [523, 246] width 14 height 14
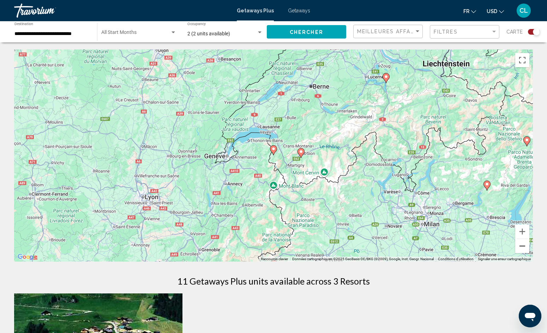
click at [521, 248] on button "Zoom arrière" at bounding box center [523, 246] width 14 height 14
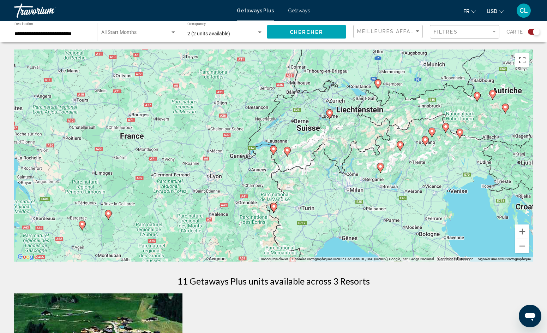
click at [521, 248] on button "Zoom arrière" at bounding box center [523, 246] width 14 height 14
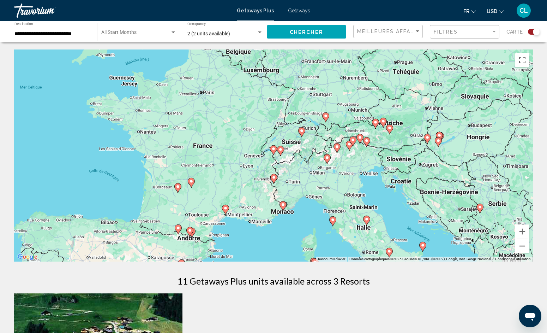
click at [525, 251] on button "Zoom arrière" at bounding box center [523, 246] width 14 height 14
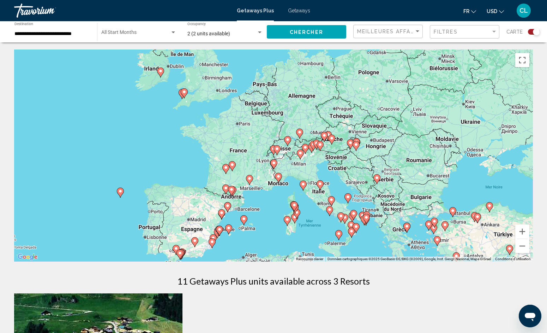
click at [292, 10] on span "Getaways" at bounding box center [299, 11] width 22 height 6
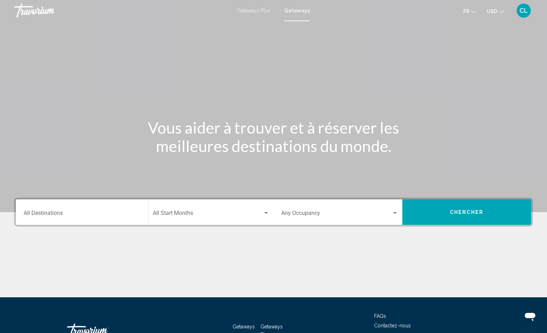
click at [59, 216] on input "Destination All Destinations" at bounding box center [82, 214] width 117 height 6
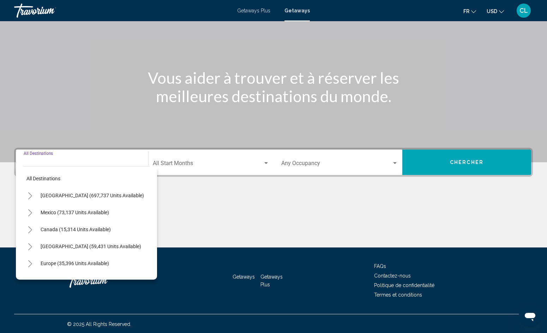
scroll to position [51, 0]
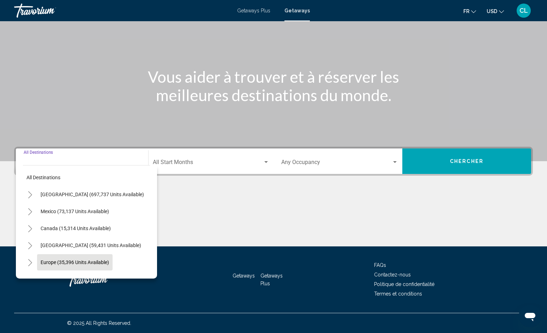
click at [44, 258] on button "Europe (35,396 units available)" at bounding box center [75, 262] width 76 height 16
type input "**********"
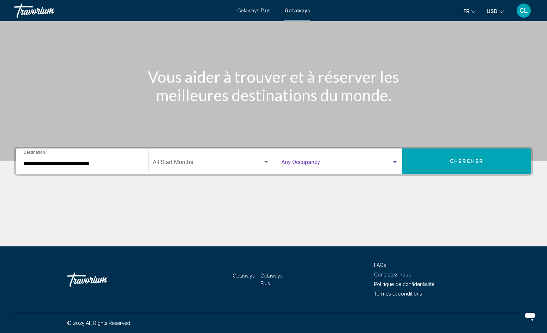
click at [319, 161] on span "Search widget" at bounding box center [336, 163] width 111 height 6
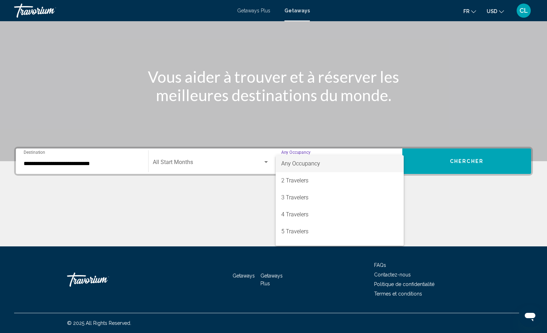
click at [437, 212] on div at bounding box center [273, 166] width 547 height 333
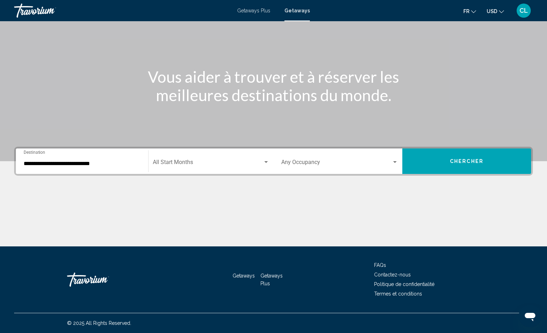
click at [437, 157] on button "Chercher" at bounding box center [467, 160] width 129 height 25
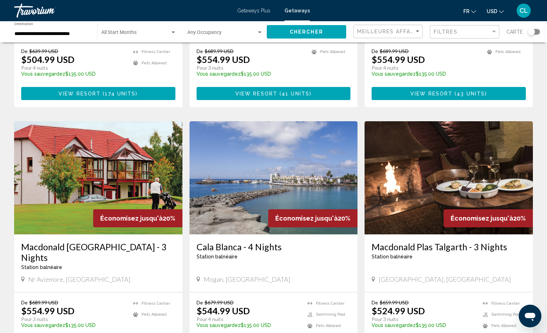
scroll to position [248, 0]
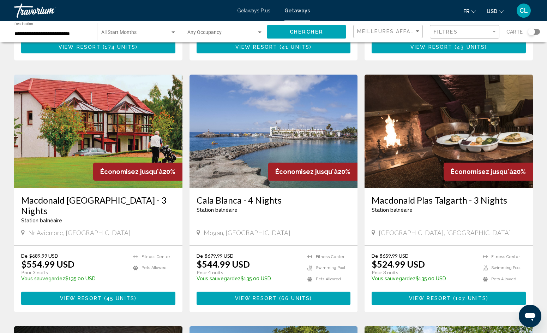
click at [280, 144] on img "Main content" at bounding box center [274, 131] width 168 height 113
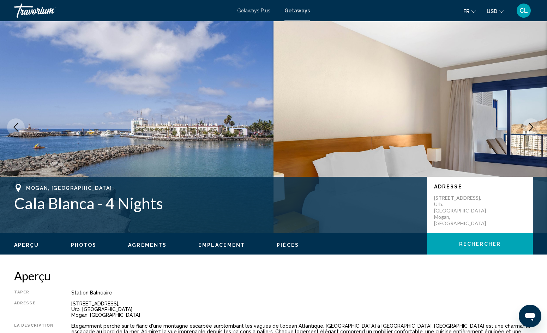
click at [530, 129] on icon "Next image" at bounding box center [531, 127] width 8 height 8
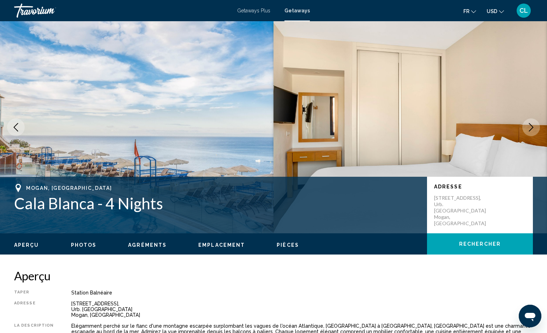
click at [530, 129] on icon "Next image" at bounding box center [531, 127] width 8 height 8
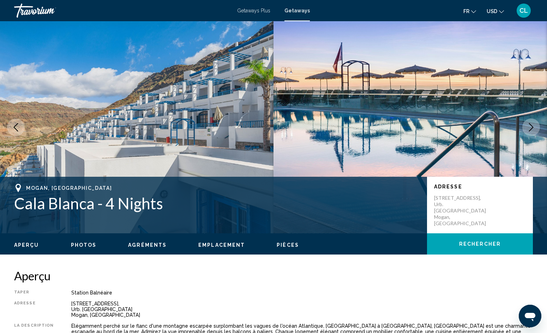
click at [530, 129] on icon "Next image" at bounding box center [531, 127] width 8 height 8
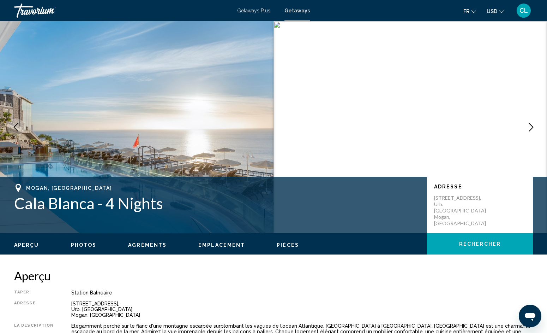
click at [530, 129] on icon "Next image" at bounding box center [531, 127] width 8 height 8
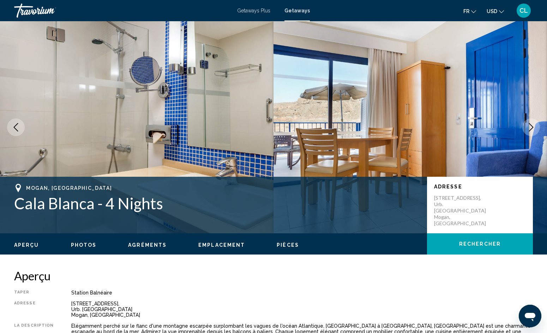
click at [530, 129] on icon "Next image" at bounding box center [531, 127] width 8 height 8
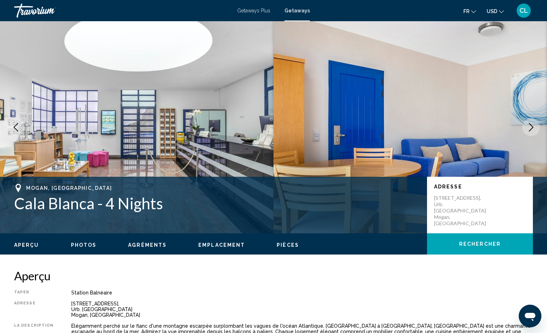
click at [530, 129] on icon "Next image" at bounding box center [531, 127] width 8 height 8
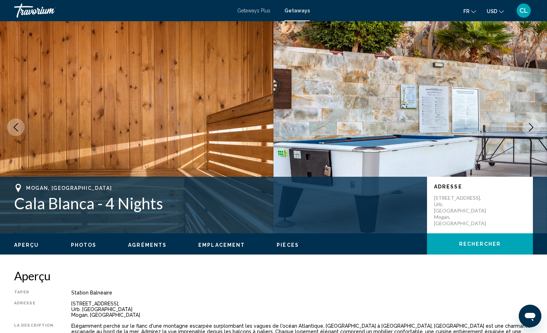
click at [530, 130] on icon "Next image" at bounding box center [531, 127] width 8 height 8
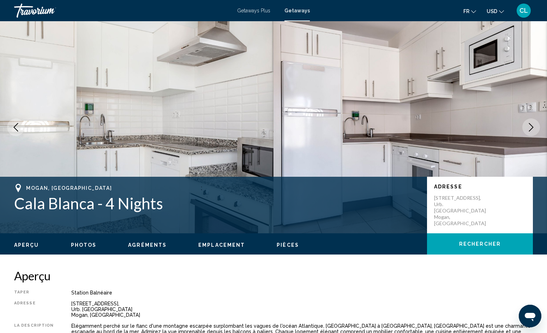
click at [530, 130] on icon "Next image" at bounding box center [531, 127] width 8 height 8
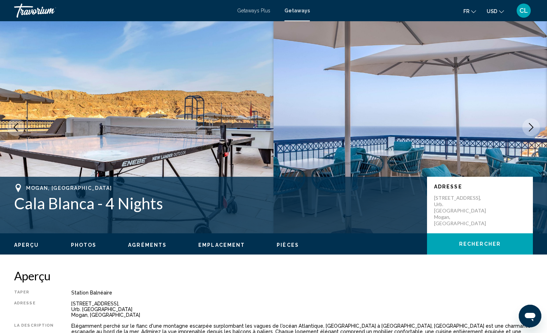
click at [530, 130] on icon "Next image" at bounding box center [531, 127] width 8 height 8
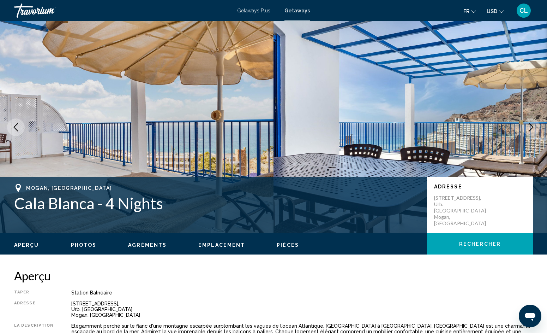
click at [529, 131] on icon "Next image" at bounding box center [531, 127] width 8 height 8
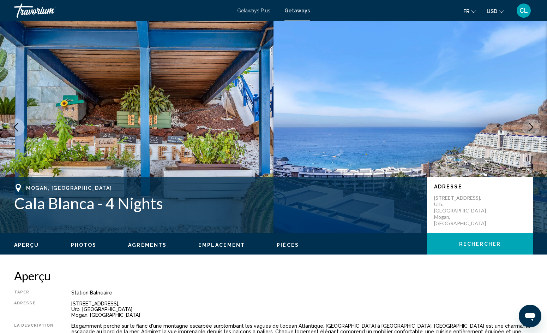
click at [529, 131] on icon "Next image" at bounding box center [531, 127] width 5 height 8
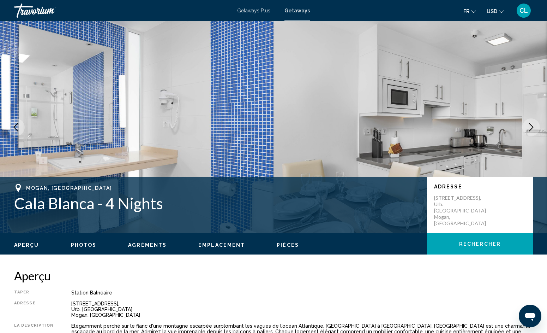
click at [529, 131] on icon "Next image" at bounding box center [531, 127] width 5 height 8
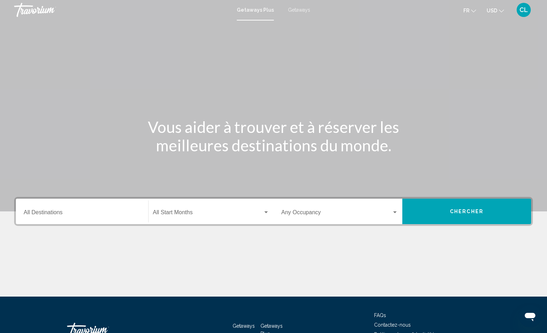
scroll to position [1, 0]
click at [302, 10] on span "Getaways" at bounding box center [299, 10] width 22 height 6
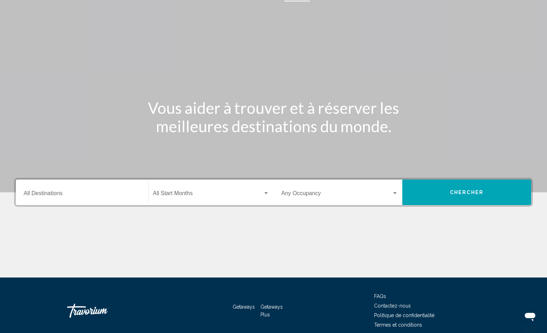
click at [123, 188] on div "Destination All Destinations" at bounding box center [82, 192] width 117 height 22
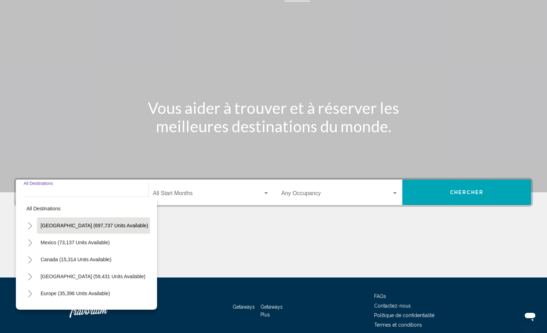
scroll to position [51, 0]
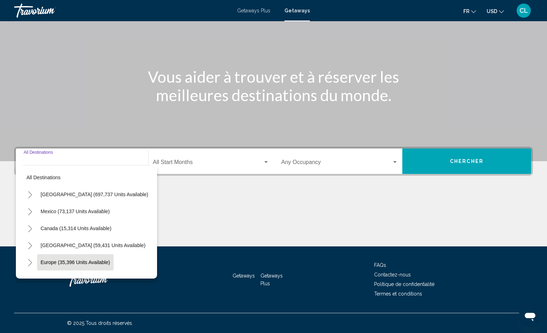
click at [79, 265] on span "Europe (35,396 units available)" at bounding box center [76, 262] width 70 height 6
type input "**********"
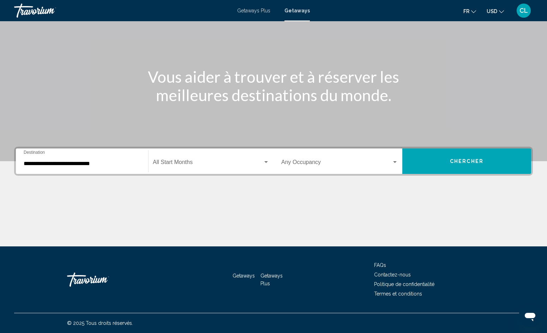
click at [197, 170] on div "Start Month All Start Months" at bounding box center [211, 161] width 117 height 22
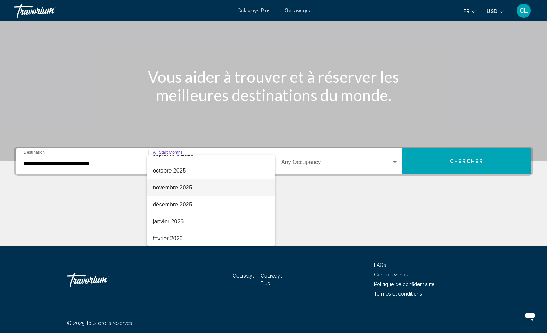
scroll to position [31, 0]
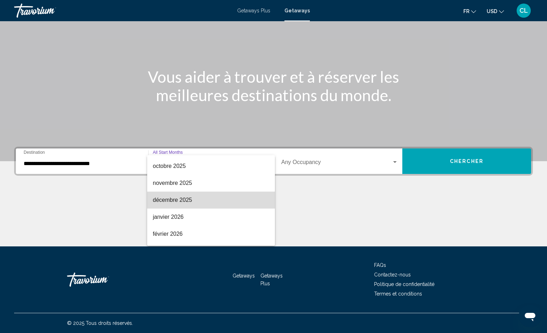
click at [188, 201] on span "décembre 2025" at bounding box center [211, 199] width 117 height 17
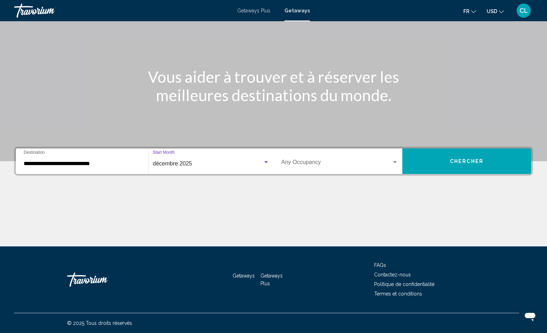
click at [429, 163] on button "Chercher" at bounding box center [467, 160] width 129 height 25
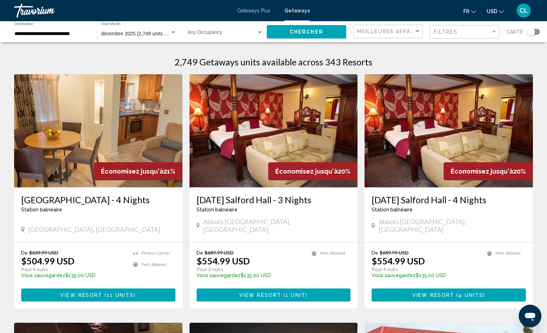
click at [188, 197] on app-weeks-search-item "Économisez jusqu'à 20% Karma Salford Hall - 3 Nights Station balnéaire - Ceci e…" at bounding box center [274, 191] width 176 height 234
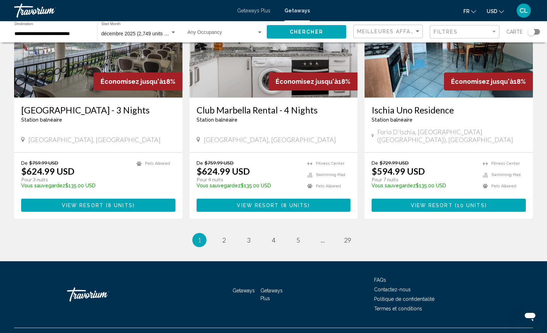
scroll to position [830, 0]
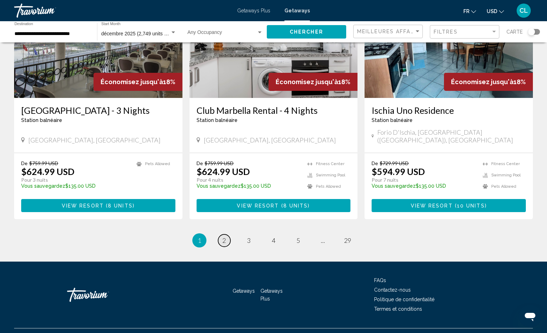
click at [226, 236] on span "2" at bounding box center [225, 240] width 4 height 8
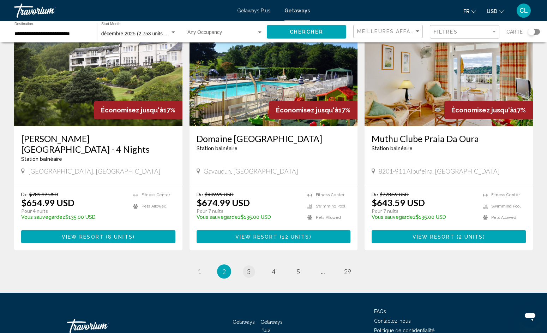
scroll to position [819, 0]
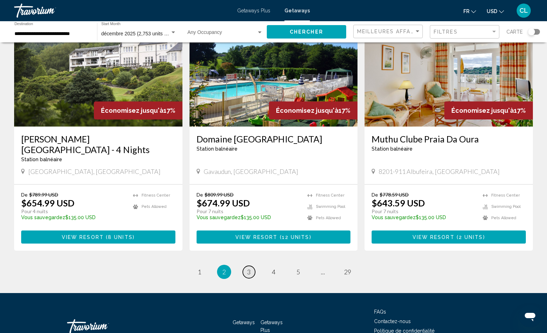
click at [254, 266] on link "page 3" at bounding box center [249, 272] width 12 height 12
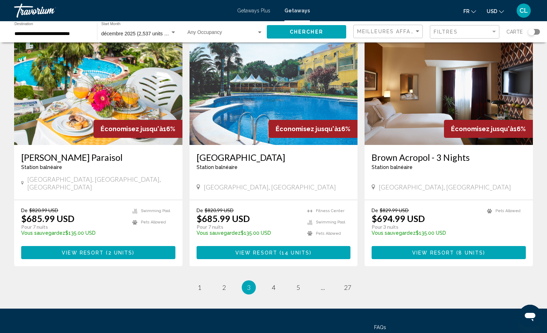
scroll to position [787, 0]
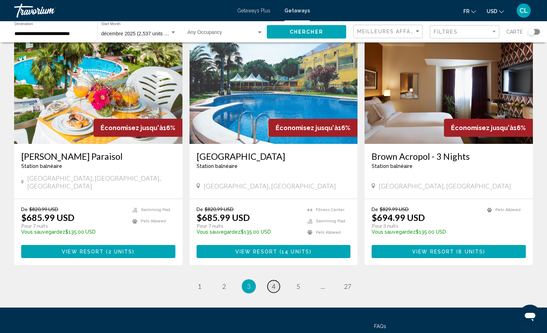
click at [279, 280] on link "page 4" at bounding box center [274, 286] width 12 height 12
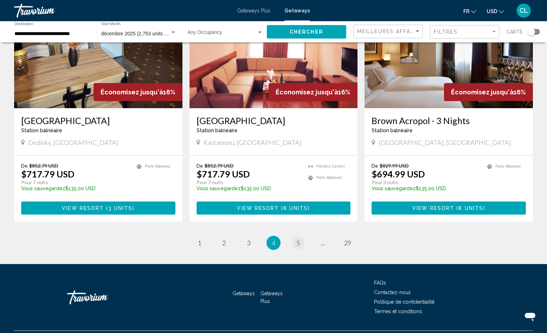
scroll to position [819, 0]
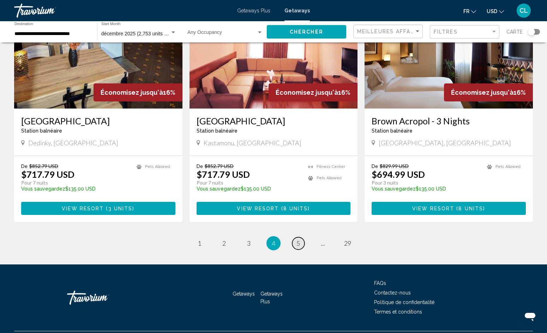
click at [297, 239] on span "5" at bounding box center [299, 243] width 4 height 8
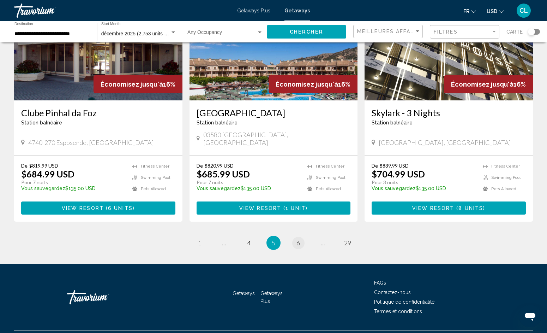
scroll to position [819, 0]
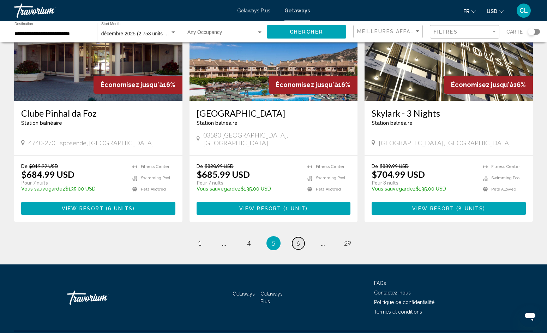
click at [299, 239] on span "6" at bounding box center [299, 243] width 4 height 8
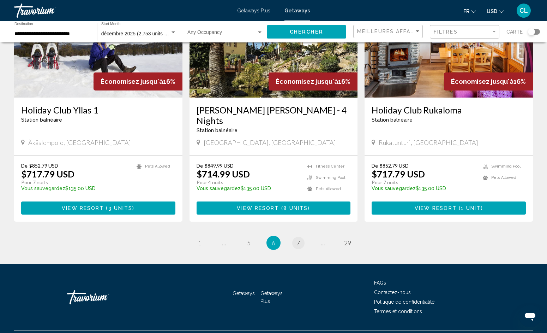
scroll to position [819, 0]
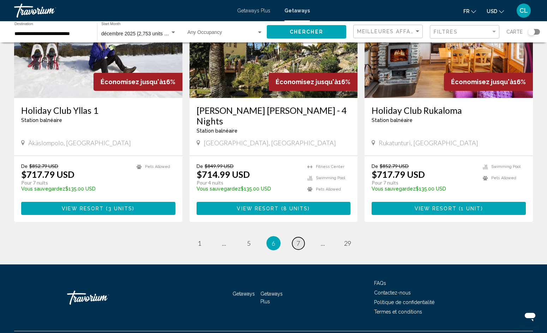
click at [300, 239] on span "7" at bounding box center [299, 243] width 4 height 8
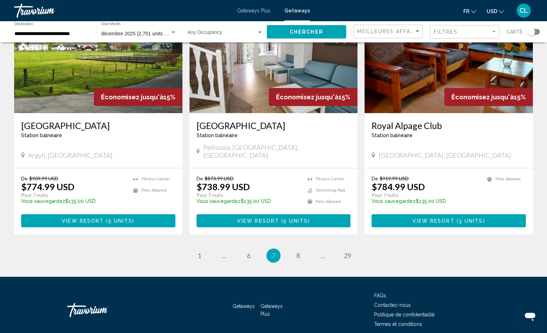
scroll to position [819, 0]
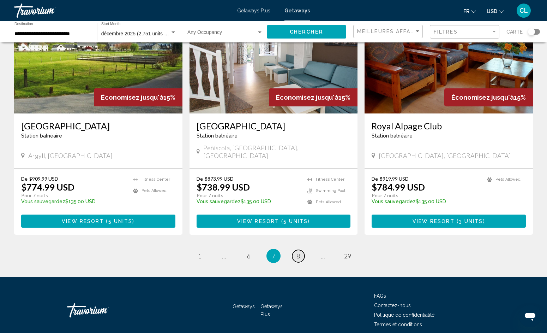
click at [302, 250] on link "page 8" at bounding box center [298, 256] width 12 height 12
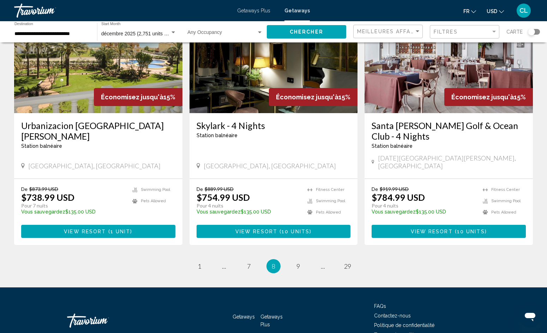
scroll to position [830, 0]
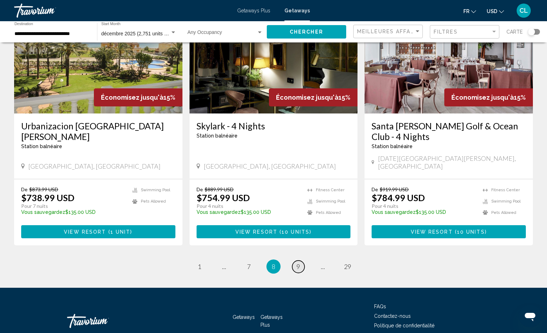
click at [300, 262] on span "9" at bounding box center [299, 266] width 4 height 8
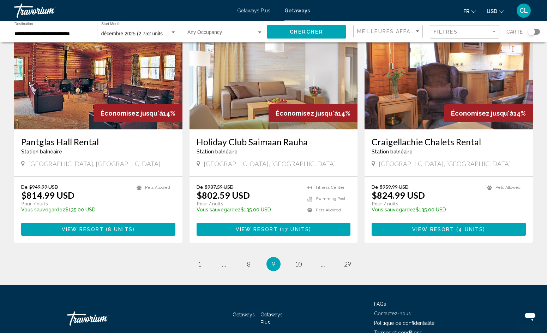
scroll to position [830, 0]
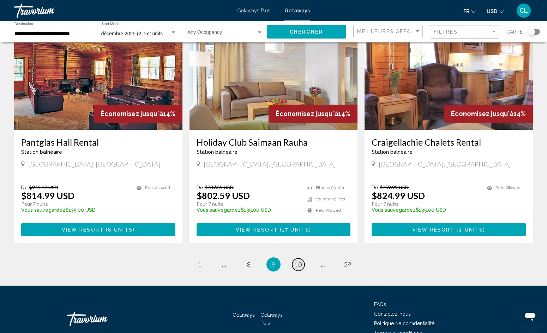
click at [295, 260] on span "10" at bounding box center [298, 264] width 7 height 8
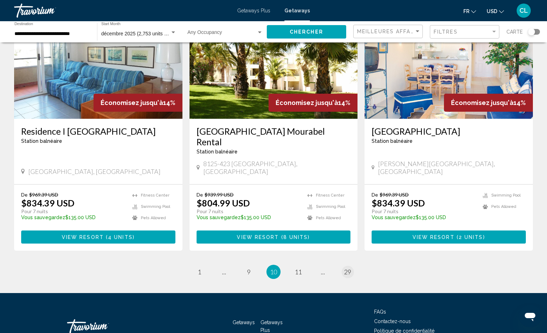
scroll to position [819, 0]
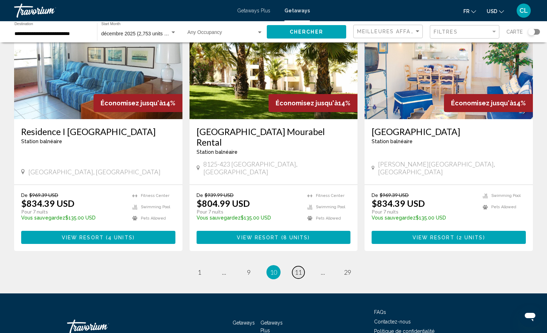
click at [298, 268] on span "11" at bounding box center [298, 272] width 7 height 8
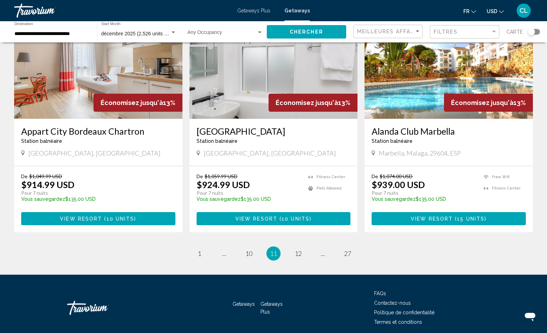
scroll to position [851, 0]
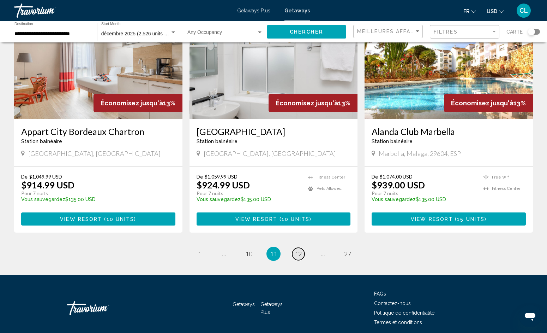
click at [302, 250] on span "12" at bounding box center [298, 254] width 7 height 8
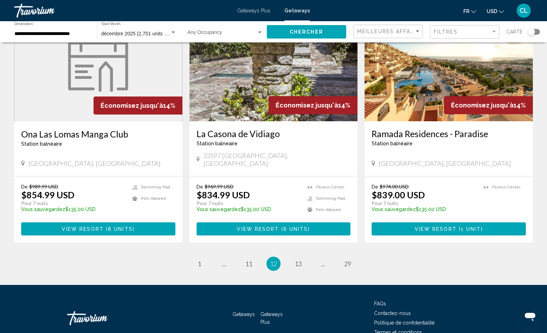
scroll to position [819, 0]
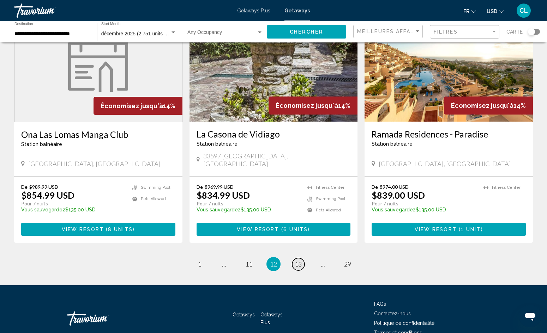
click at [299, 260] on span "13" at bounding box center [298, 264] width 7 height 8
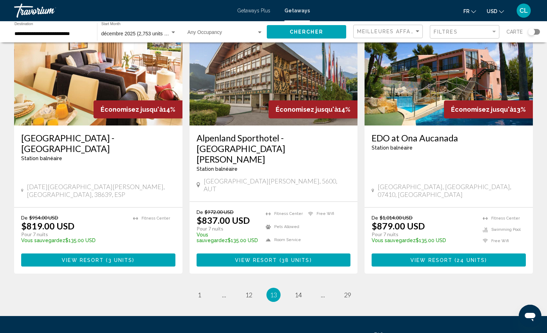
scroll to position [836, 0]
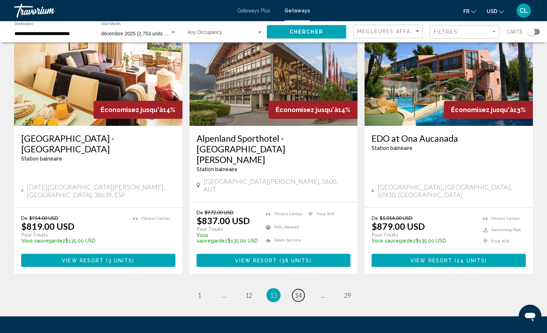
click at [298, 291] on span "14" at bounding box center [298, 295] width 7 height 8
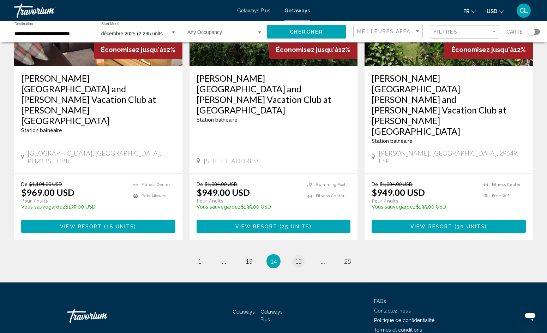
scroll to position [872, 0]
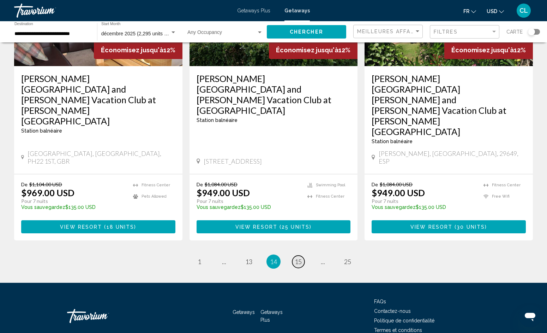
click at [297, 257] on span "15" at bounding box center [298, 261] width 7 height 8
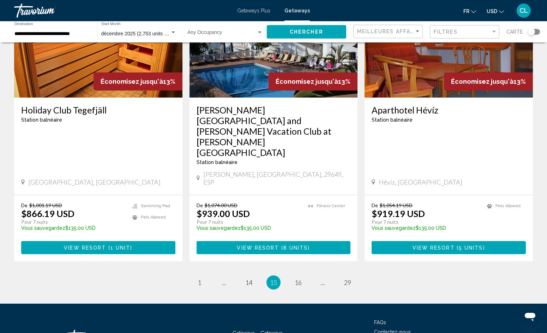
scroll to position [840, 0]
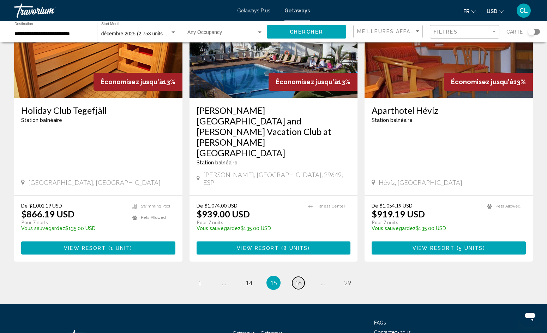
click at [298, 279] on span "16" at bounding box center [298, 283] width 7 height 8
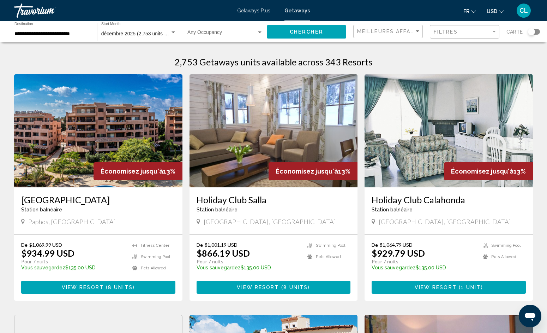
scroll to position [-11, 0]
